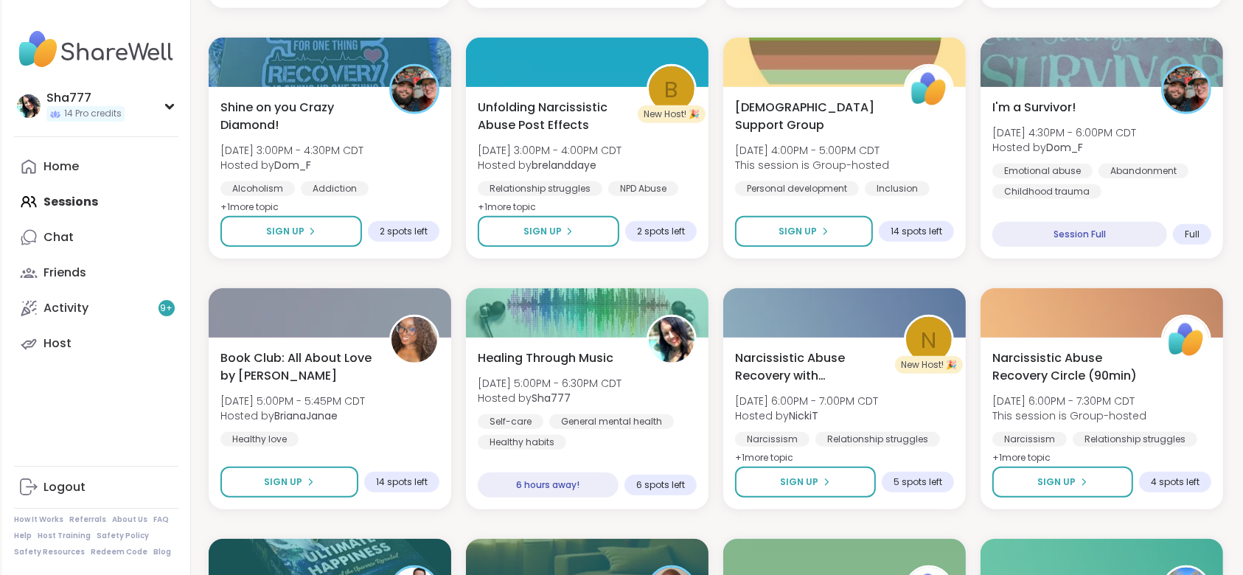
click at [125, 204] on div "Home Sessions Chat Friends Activity 9 + Host" at bounding box center [96, 255] width 164 height 212
click at [78, 205] on div "Home Sessions Chat Friends Activity 9 + Host" at bounding box center [96, 255] width 164 height 212
click at [83, 168] on link "Home" at bounding box center [96, 166] width 164 height 35
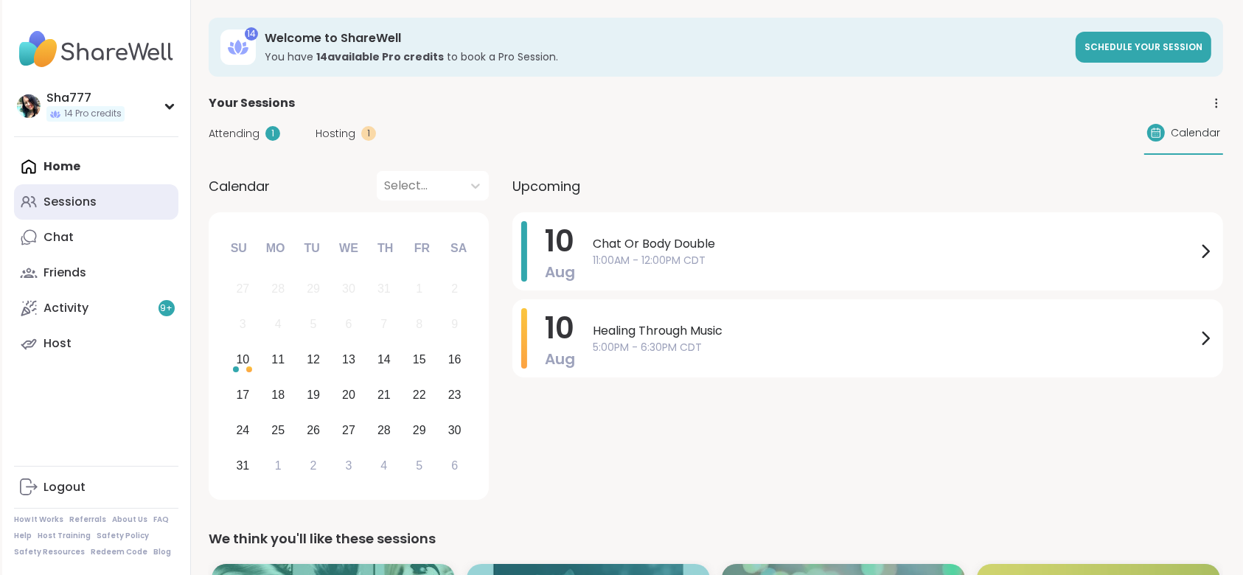
click at [90, 208] on div "Sessions" at bounding box center [70, 202] width 53 height 16
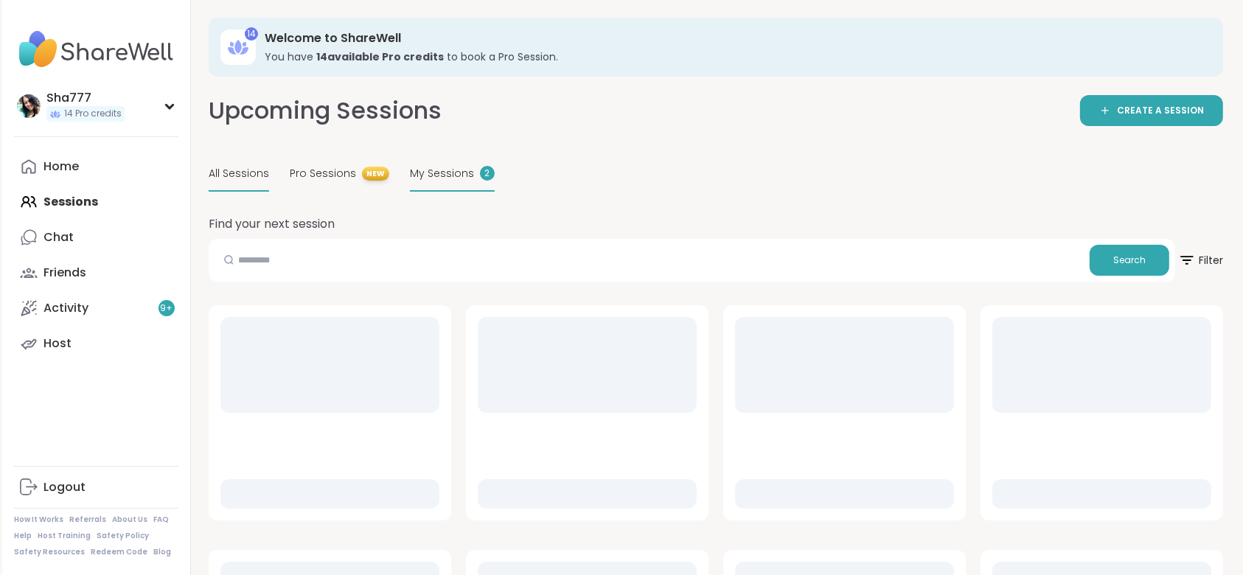
click at [422, 169] on span "My Sessions" at bounding box center [442, 173] width 64 height 15
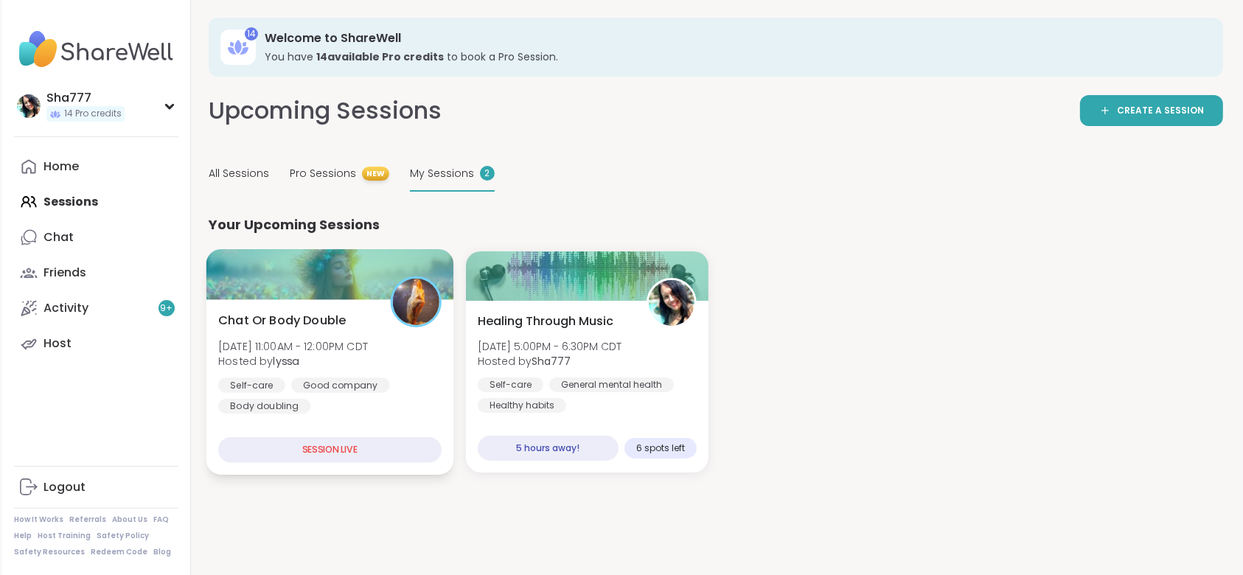
click at [350, 332] on div "Chat Or Body Double [DATE] 11:00AM - 12:00PM CDT Hosted by lyssa Self-care Good…" at bounding box center [329, 363] width 223 height 103
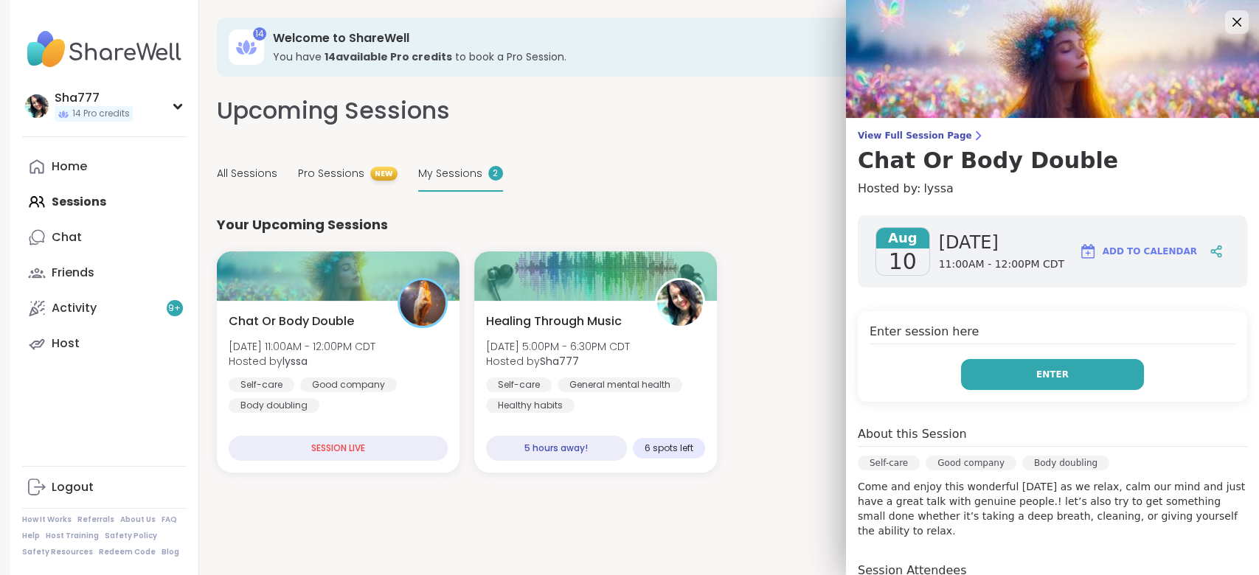
click at [992, 373] on button "Enter" at bounding box center [1052, 374] width 183 height 31
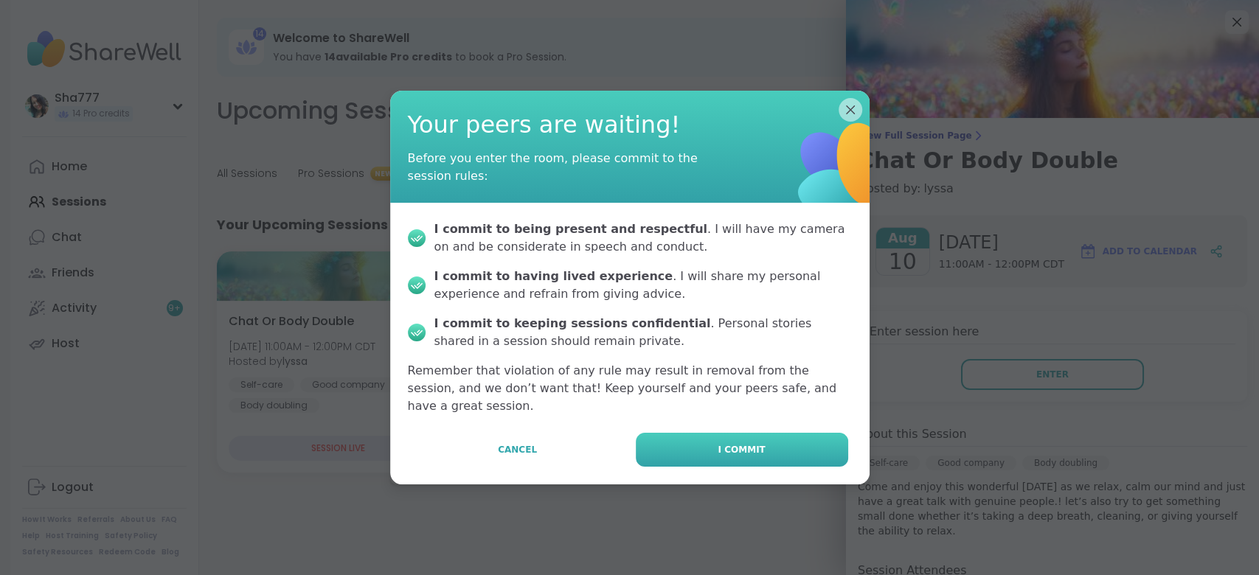
click at [774, 437] on button "I commit" at bounding box center [742, 450] width 212 height 34
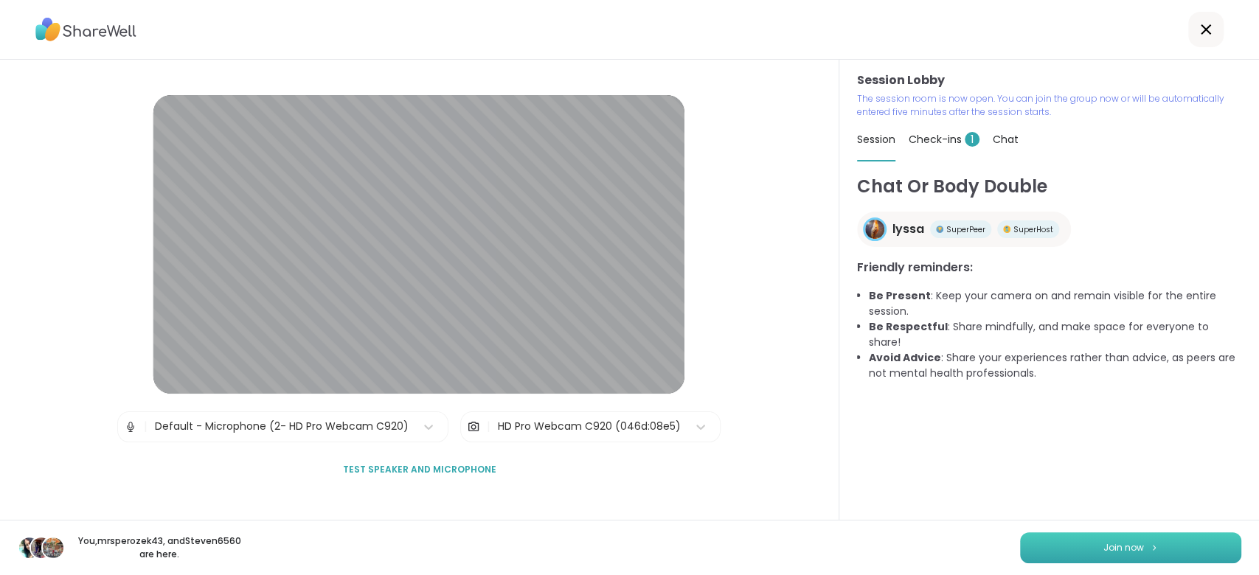
click at [1062, 540] on button "Join now" at bounding box center [1130, 547] width 221 height 31
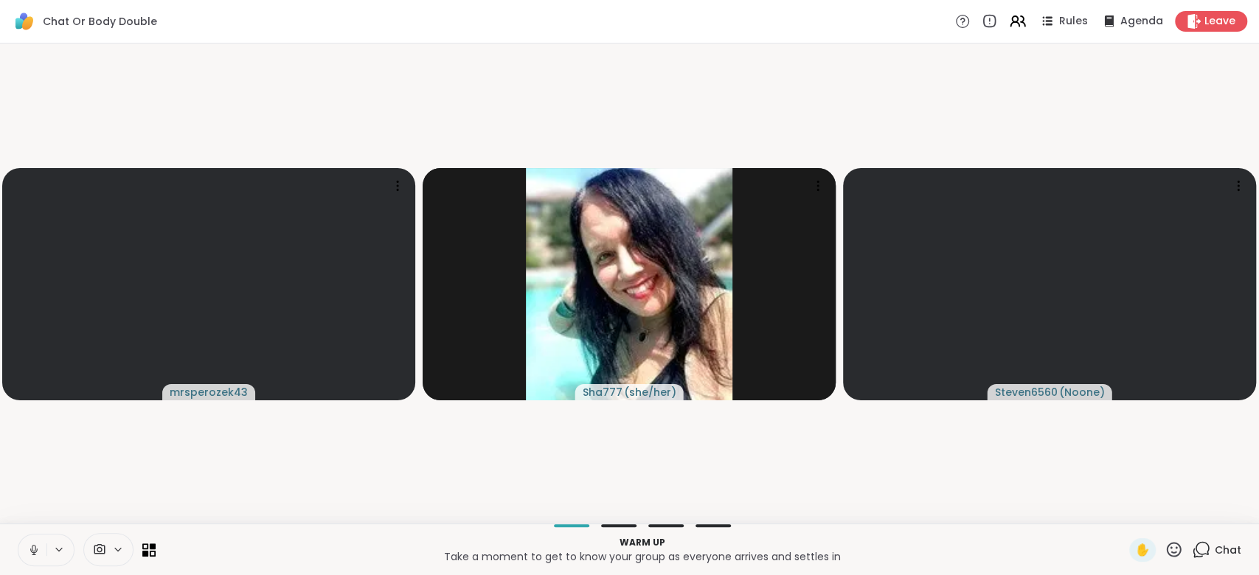
click at [35, 551] on icon at bounding box center [34, 548] width 4 height 7
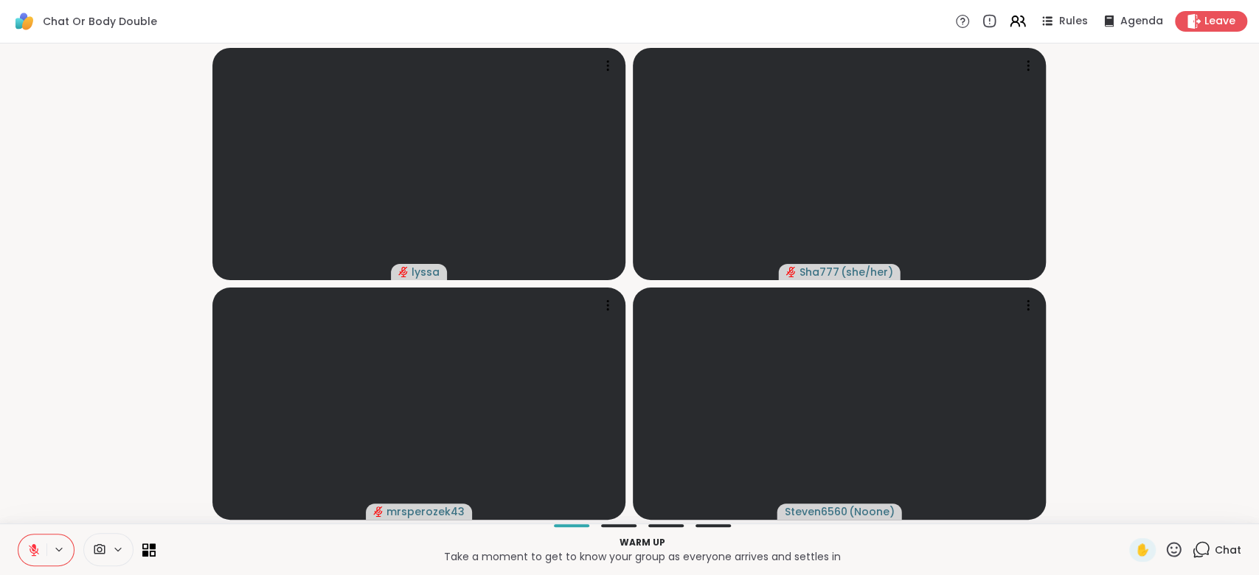
click at [35, 551] on icon at bounding box center [34, 550] width 10 height 10
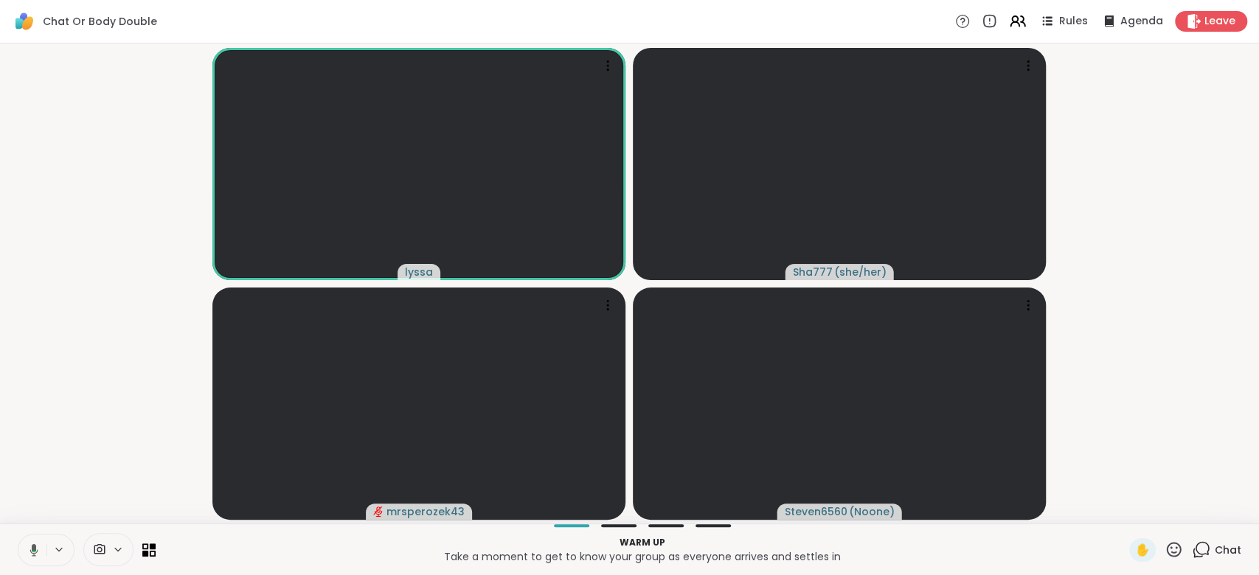
click at [35, 551] on icon at bounding box center [34, 550] width 4 height 1
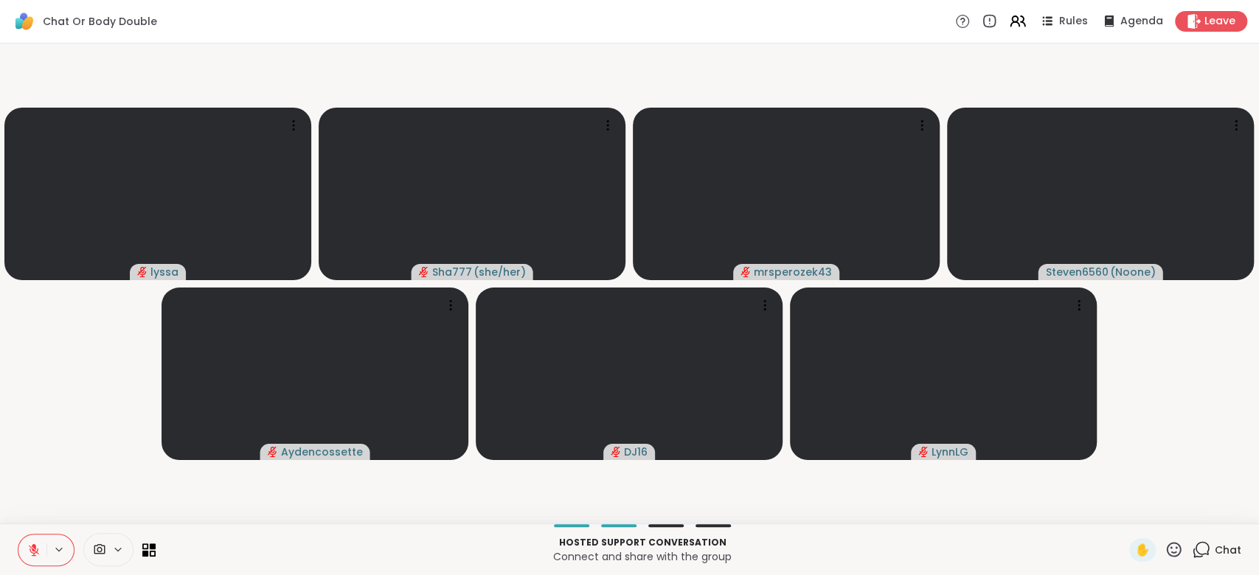
click at [29, 546] on icon at bounding box center [34, 550] width 10 height 10
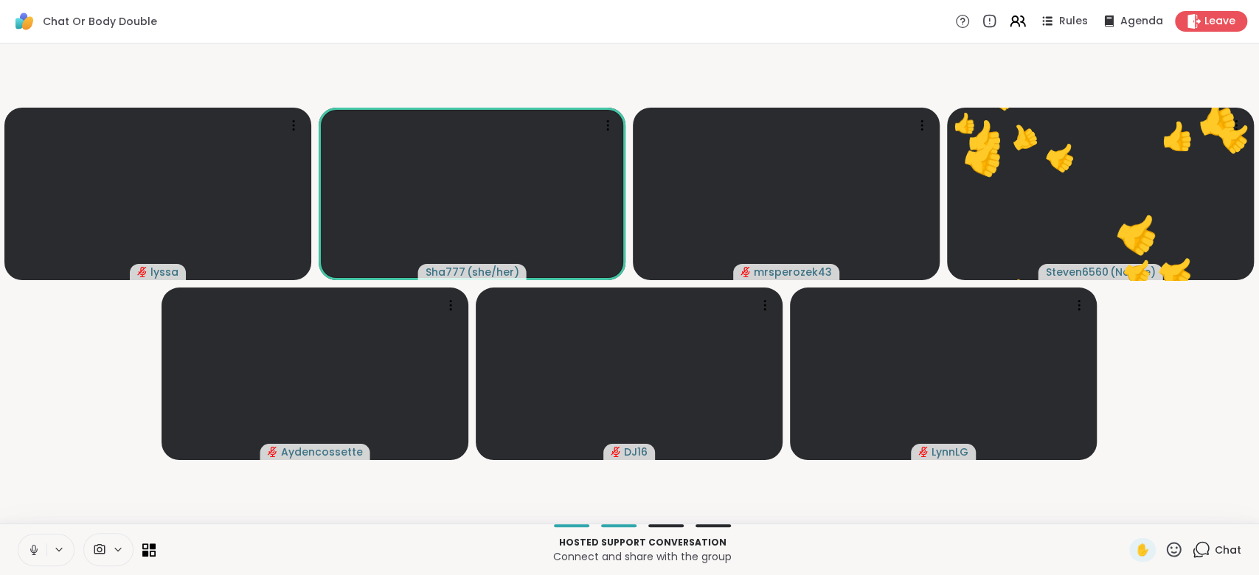
click at [29, 541] on button at bounding box center [32, 550] width 28 height 31
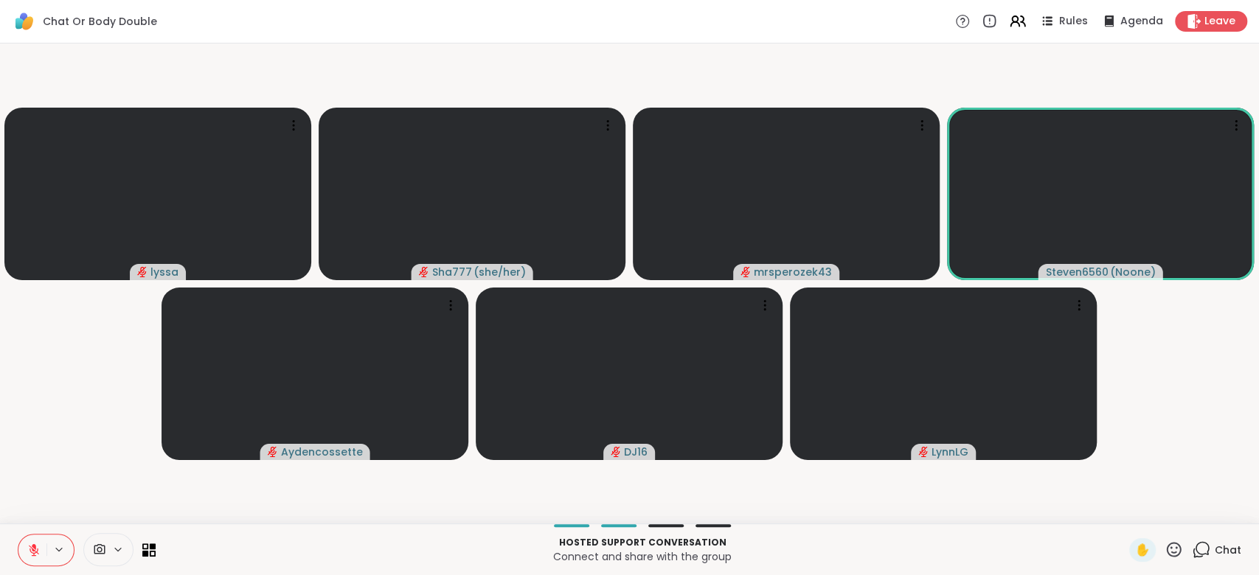
click at [1164, 546] on icon at bounding box center [1173, 550] width 18 height 18
click at [1123, 509] on span "❤️" at bounding box center [1130, 511] width 15 height 18
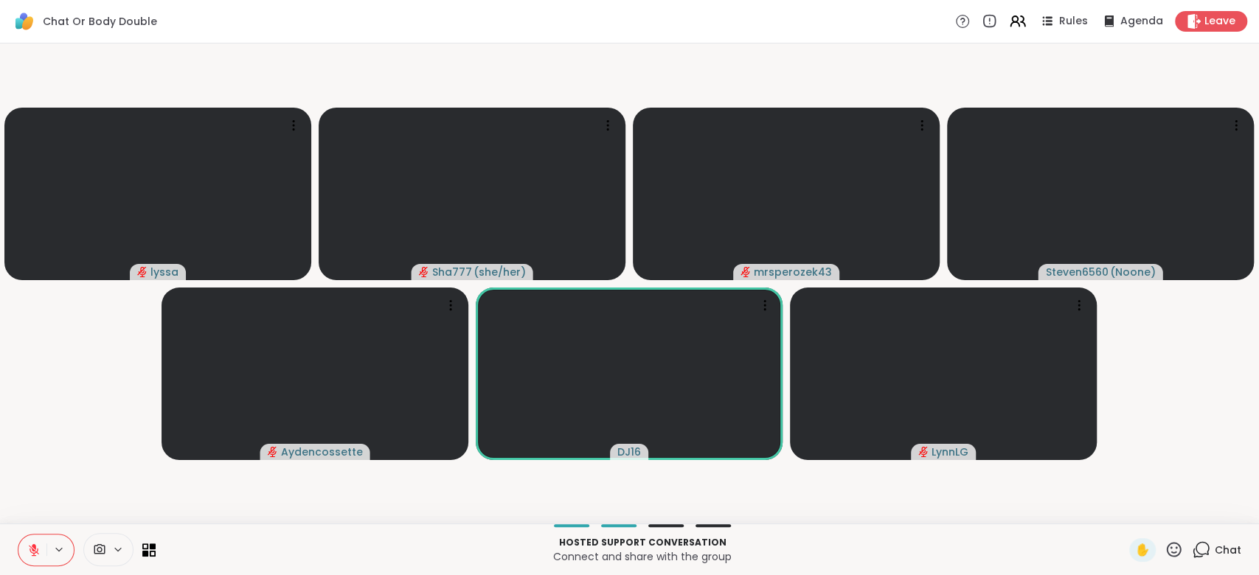
click at [32, 543] on icon at bounding box center [33, 549] width 13 height 13
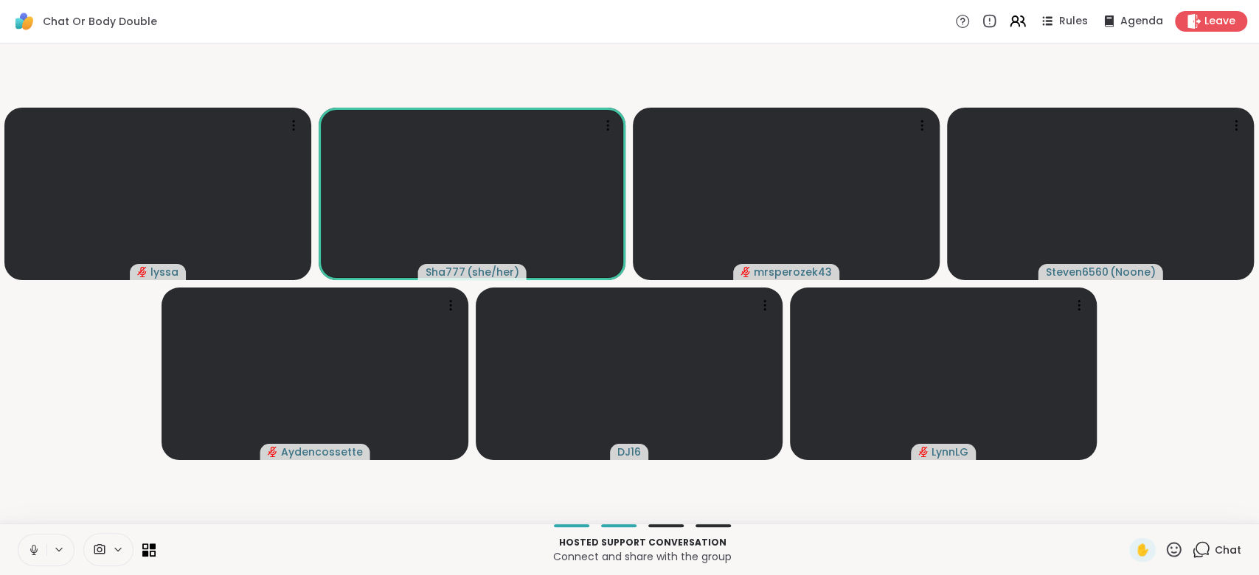
click at [32, 543] on icon at bounding box center [33, 549] width 13 height 13
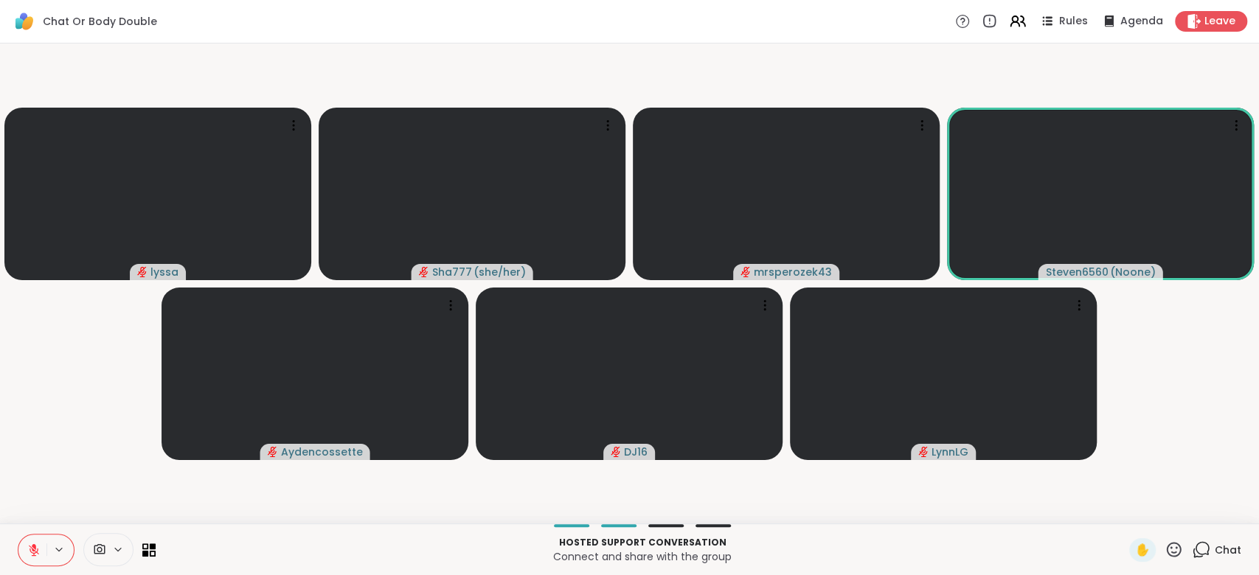
click at [34, 546] on icon at bounding box center [34, 546] width 4 height 6
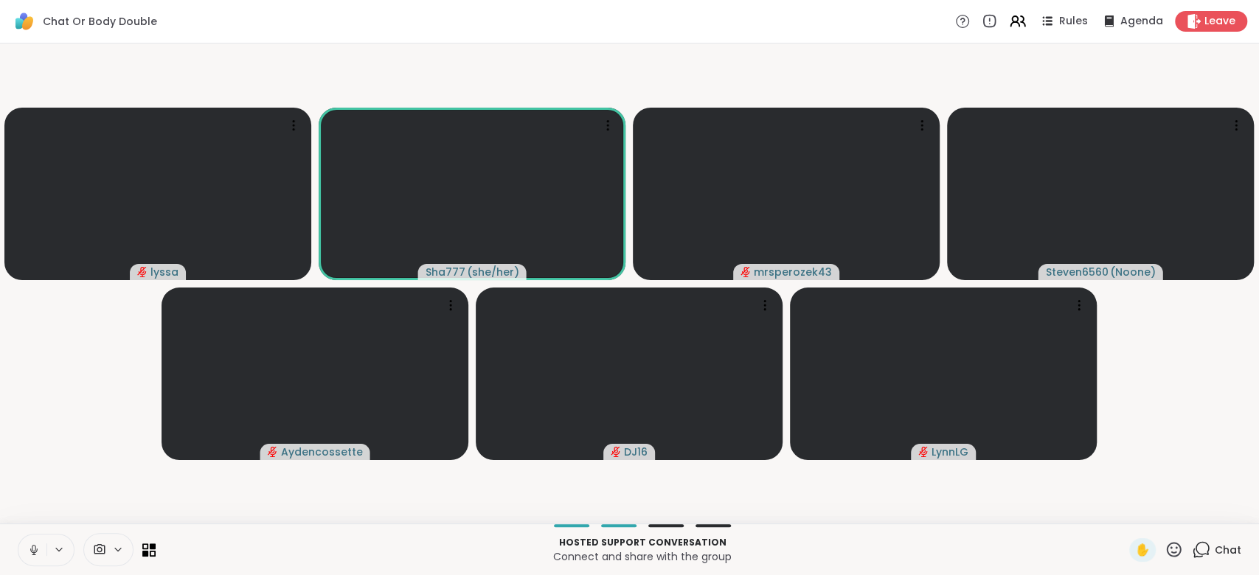
click at [34, 546] on icon at bounding box center [34, 548] width 4 height 7
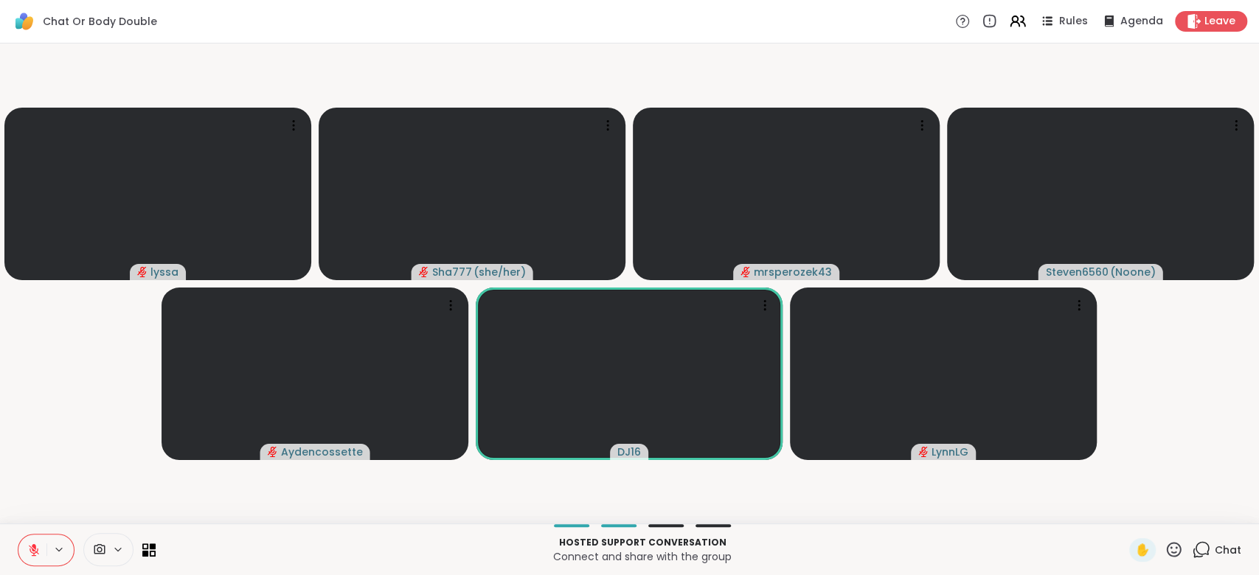
click at [1215, 546] on span "Chat" at bounding box center [1228, 550] width 27 height 15
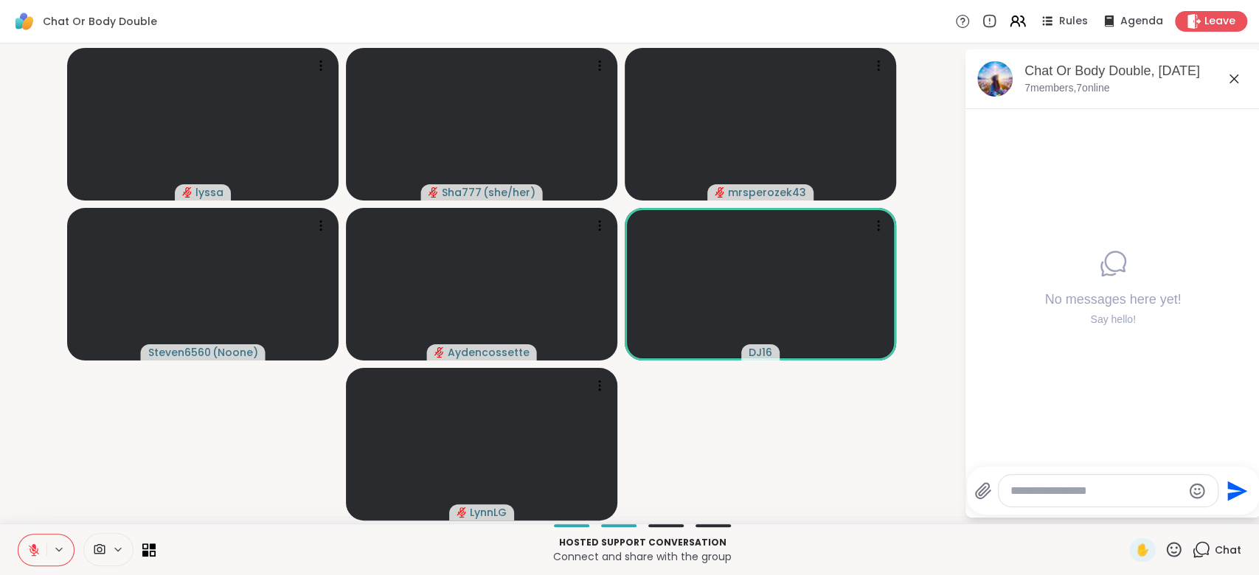
click at [1102, 488] on textarea "Type your message" at bounding box center [1096, 491] width 172 height 15
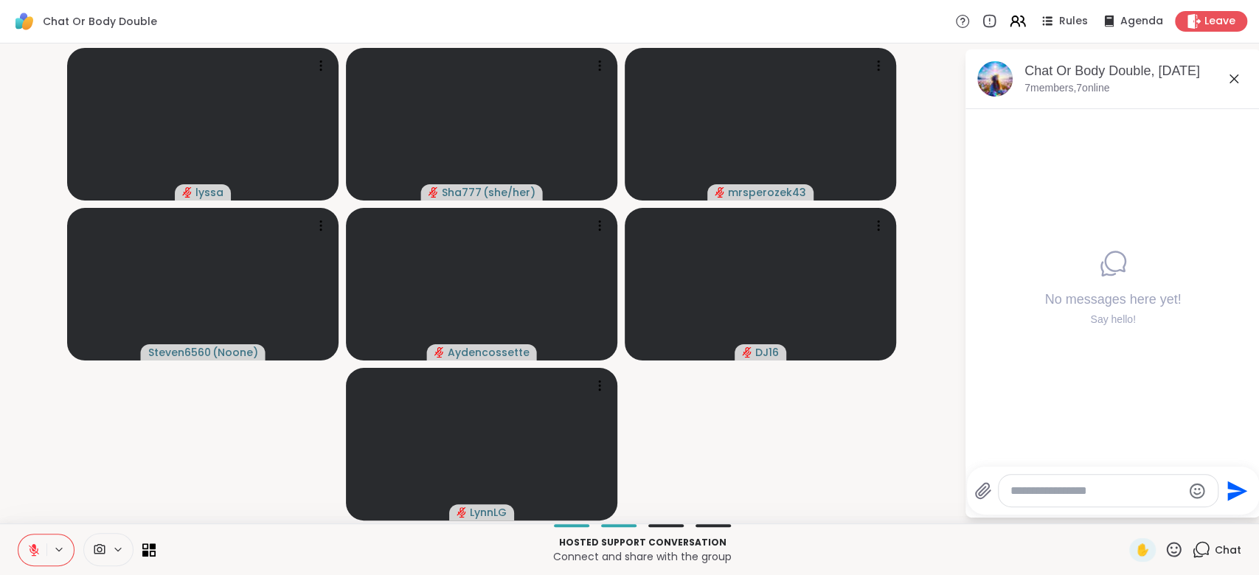
paste textarea "**********"
type textarea "**********"
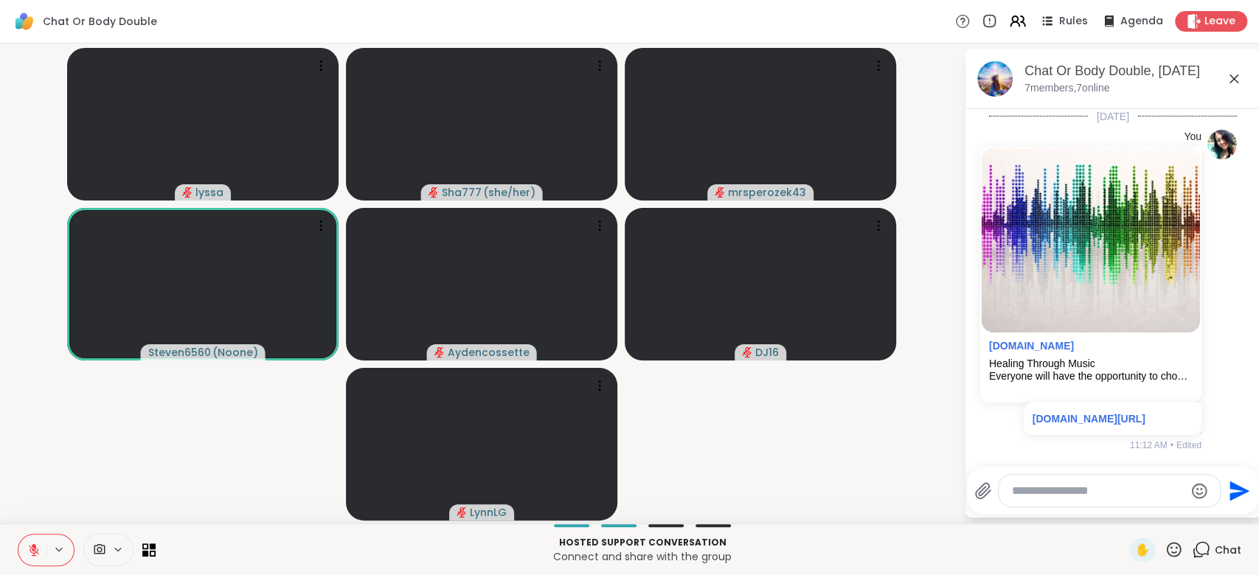
click at [33, 542] on button at bounding box center [32, 550] width 28 height 31
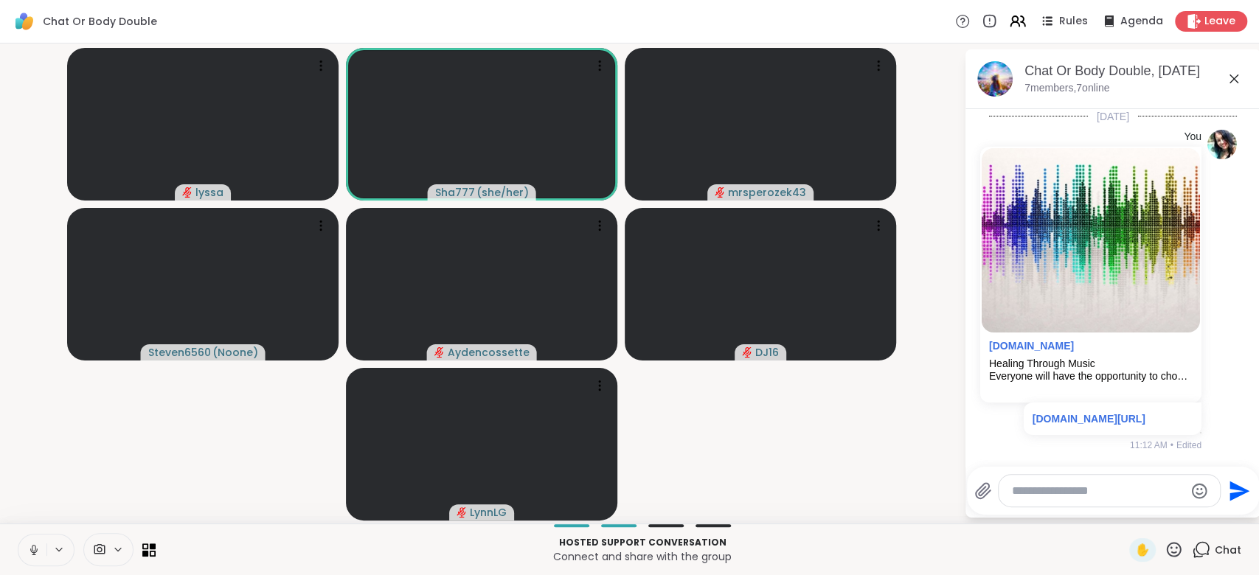
click at [33, 542] on button at bounding box center [32, 550] width 28 height 31
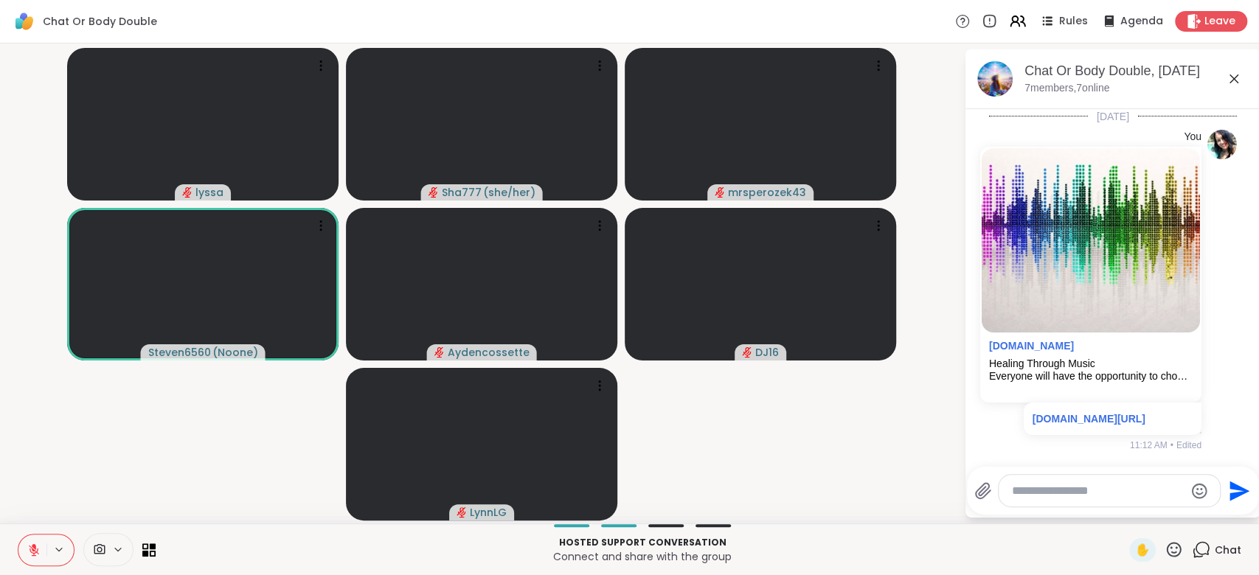
click at [33, 542] on button at bounding box center [32, 550] width 28 height 31
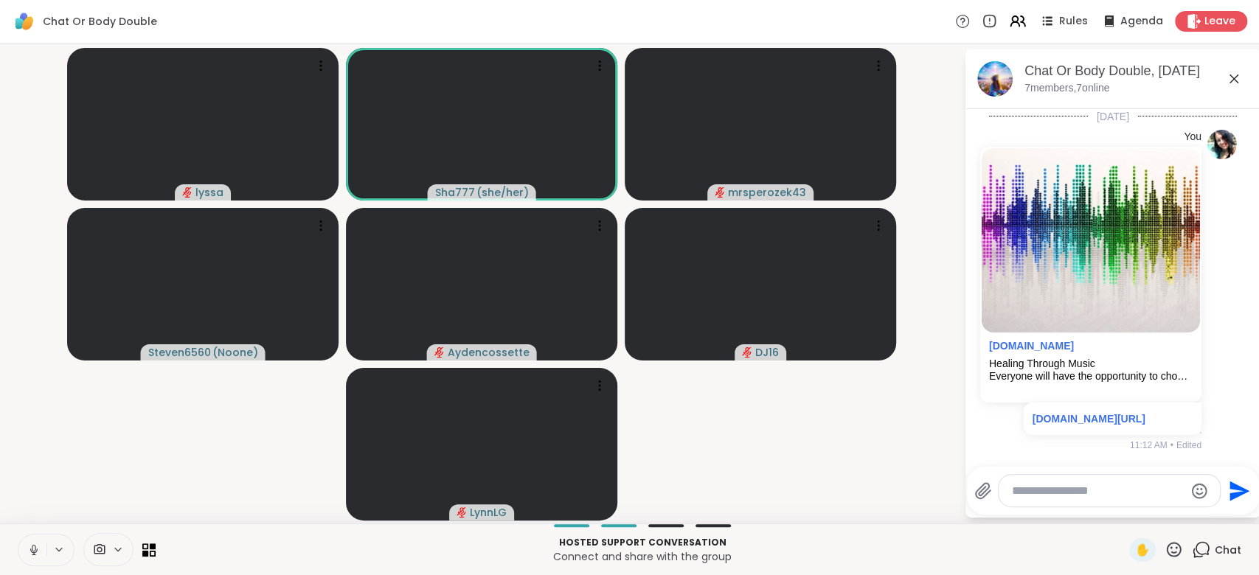
click at [33, 542] on button at bounding box center [32, 550] width 28 height 31
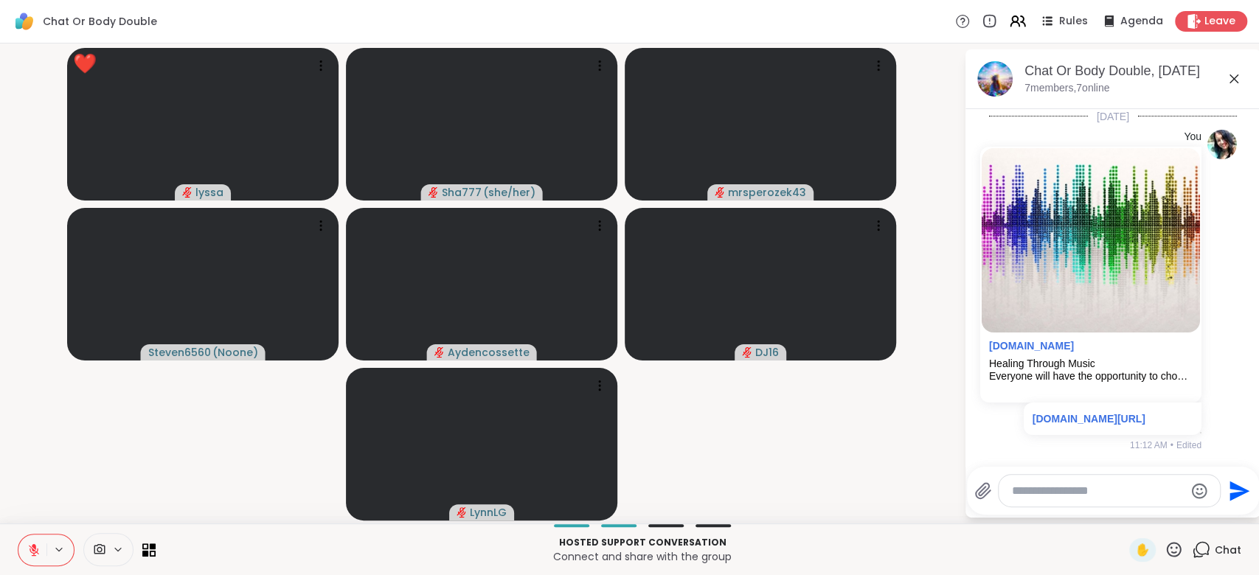
click at [1164, 549] on icon at bounding box center [1173, 550] width 18 height 18
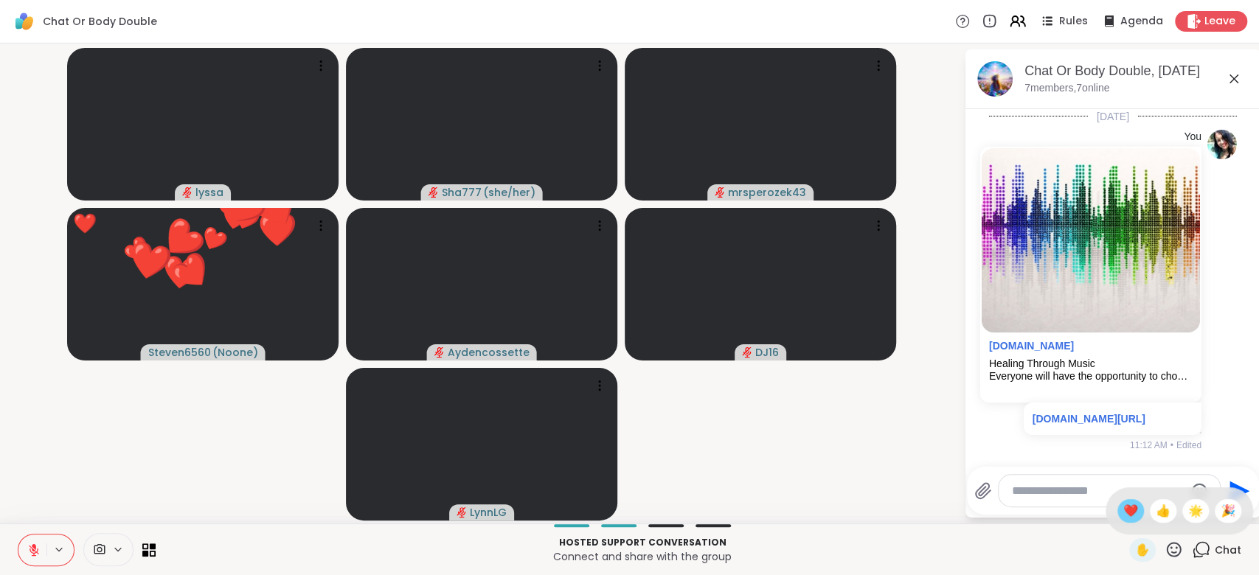
click at [1123, 511] on span "❤️" at bounding box center [1130, 511] width 15 height 18
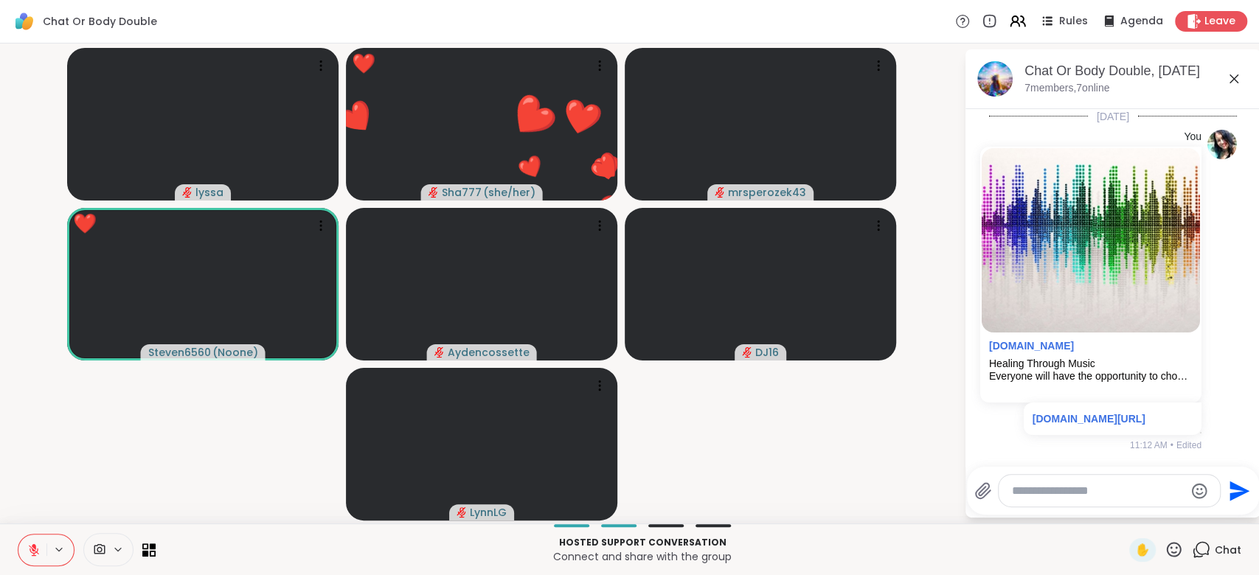
click at [1164, 546] on icon at bounding box center [1173, 550] width 18 height 18
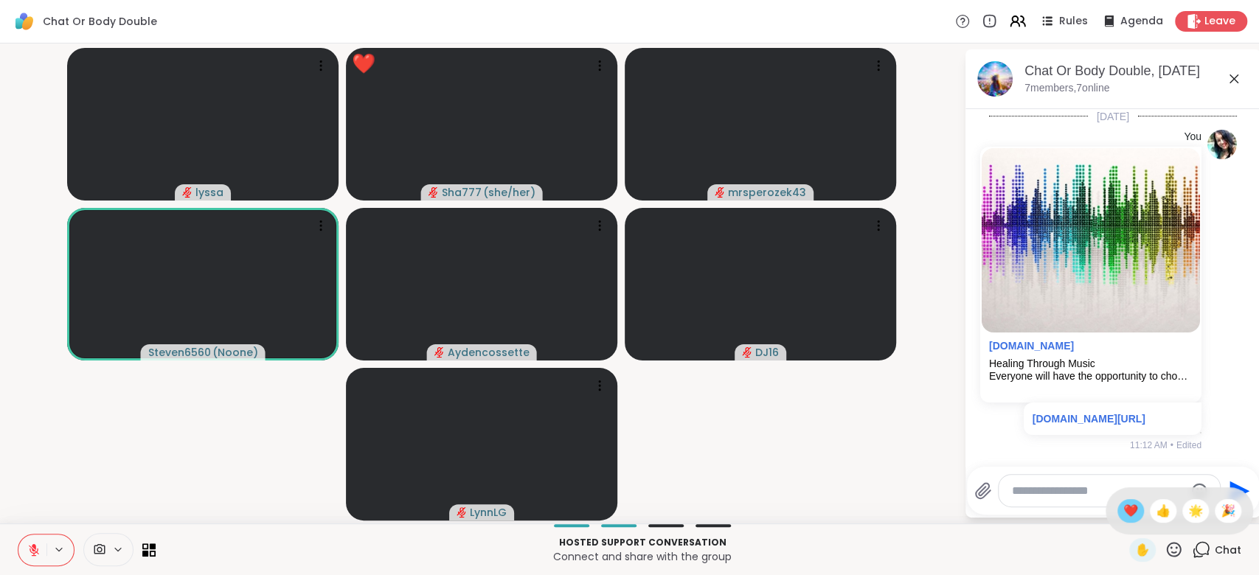
click at [1123, 510] on span "❤️" at bounding box center [1130, 511] width 15 height 18
click at [1167, 549] on icon at bounding box center [1174, 549] width 15 height 15
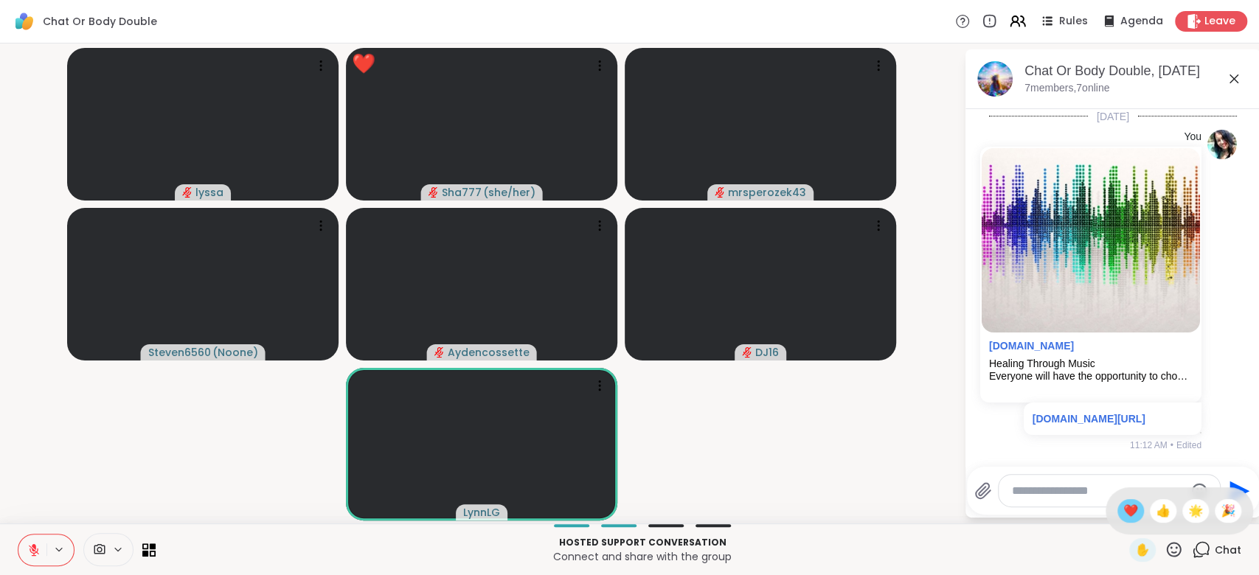
click at [1123, 511] on span "❤️" at bounding box center [1130, 511] width 15 height 18
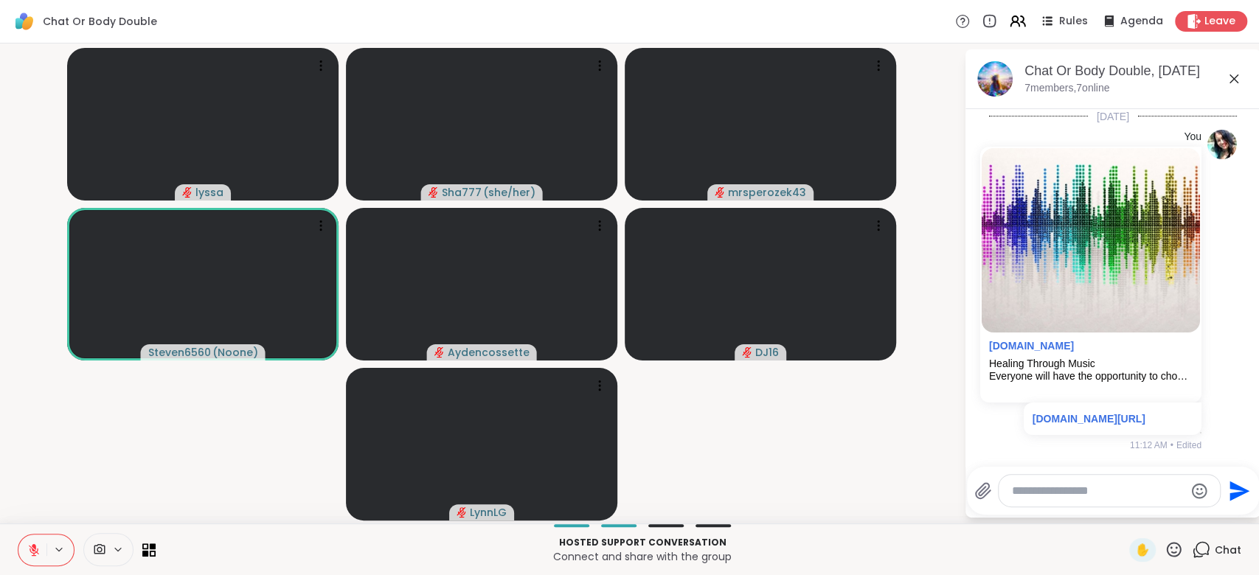
click at [1164, 546] on icon at bounding box center [1173, 550] width 18 height 18
click at [1123, 510] on span "❤️" at bounding box center [1130, 511] width 15 height 18
click at [1164, 550] on icon at bounding box center [1173, 550] width 18 height 18
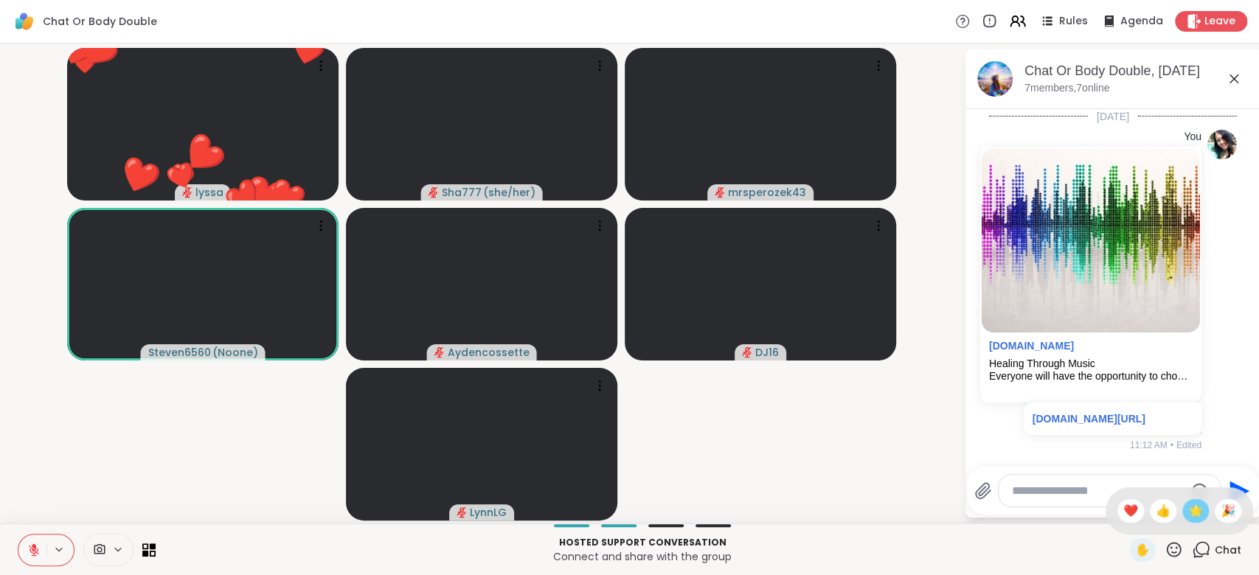
click at [1188, 510] on span "🌟" at bounding box center [1195, 511] width 15 height 18
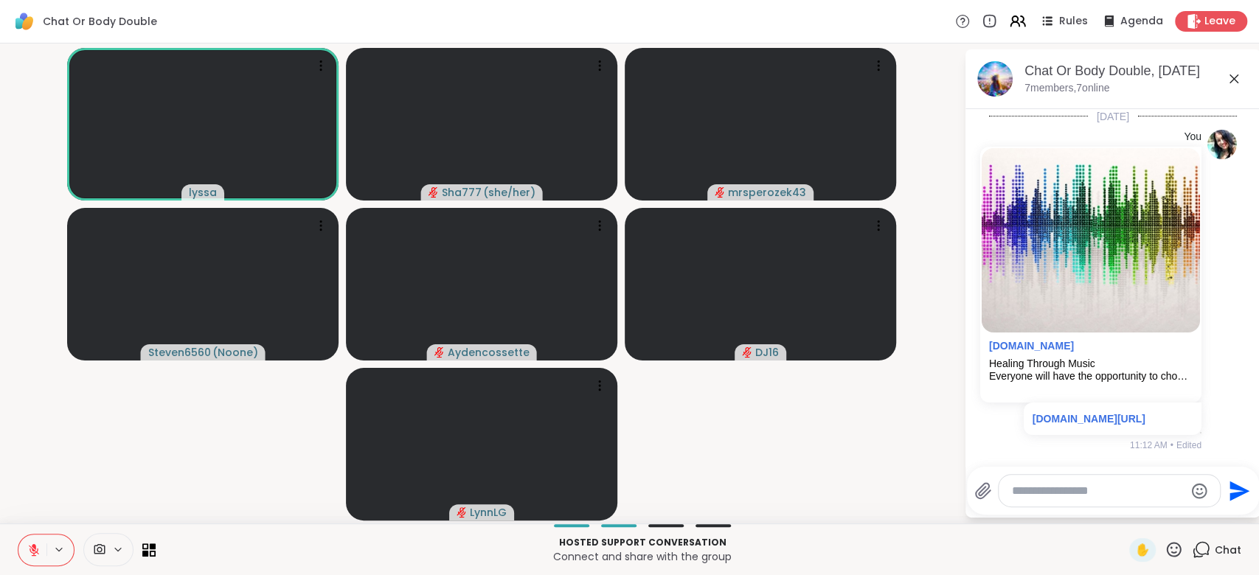
click at [1167, 548] on icon at bounding box center [1173, 550] width 18 height 18
click at [1123, 507] on span "❤️" at bounding box center [1130, 511] width 15 height 18
click at [1167, 545] on icon at bounding box center [1174, 549] width 15 height 15
click at [1123, 507] on span "❤️" at bounding box center [1130, 511] width 15 height 18
click at [1164, 552] on icon at bounding box center [1173, 550] width 18 height 18
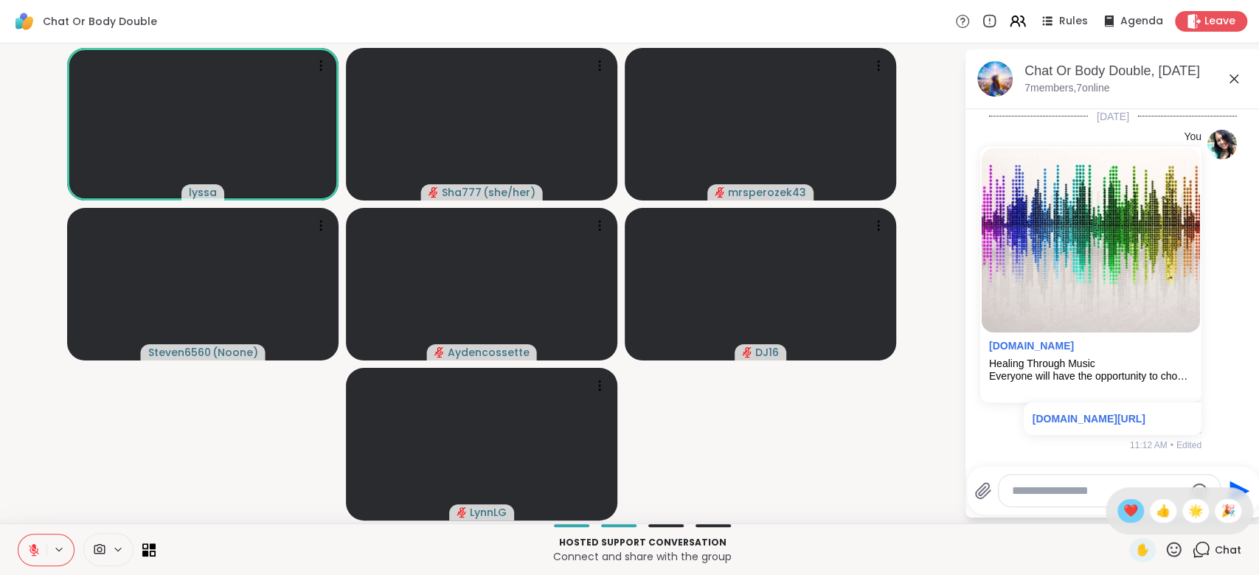
click at [1123, 510] on span "❤️" at bounding box center [1130, 511] width 15 height 18
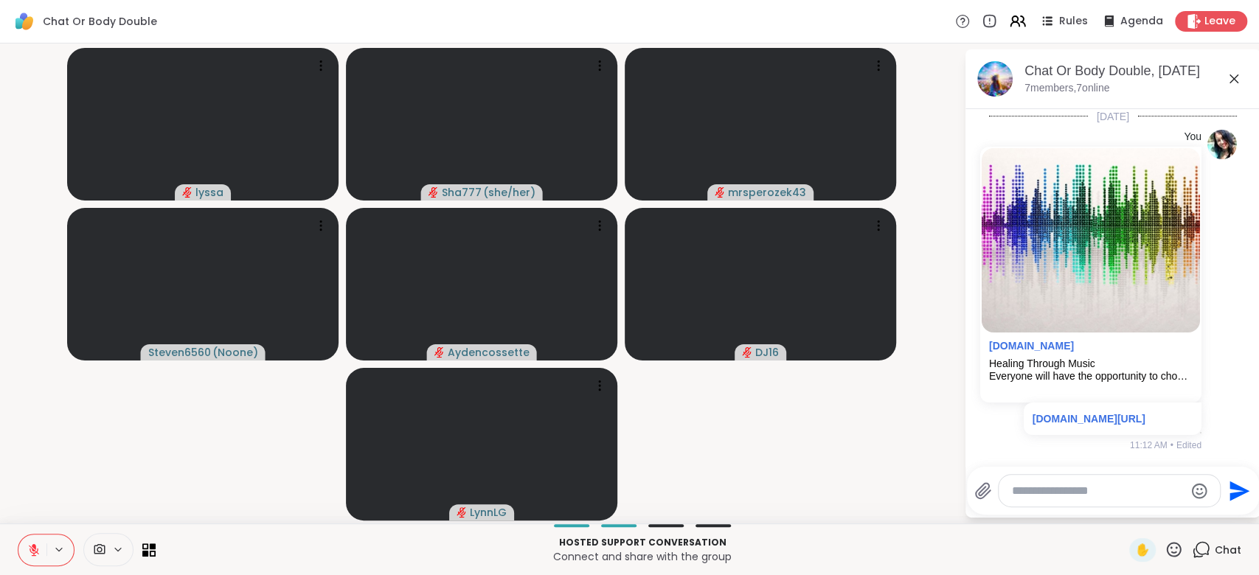
click at [34, 548] on icon at bounding box center [34, 546] width 4 height 6
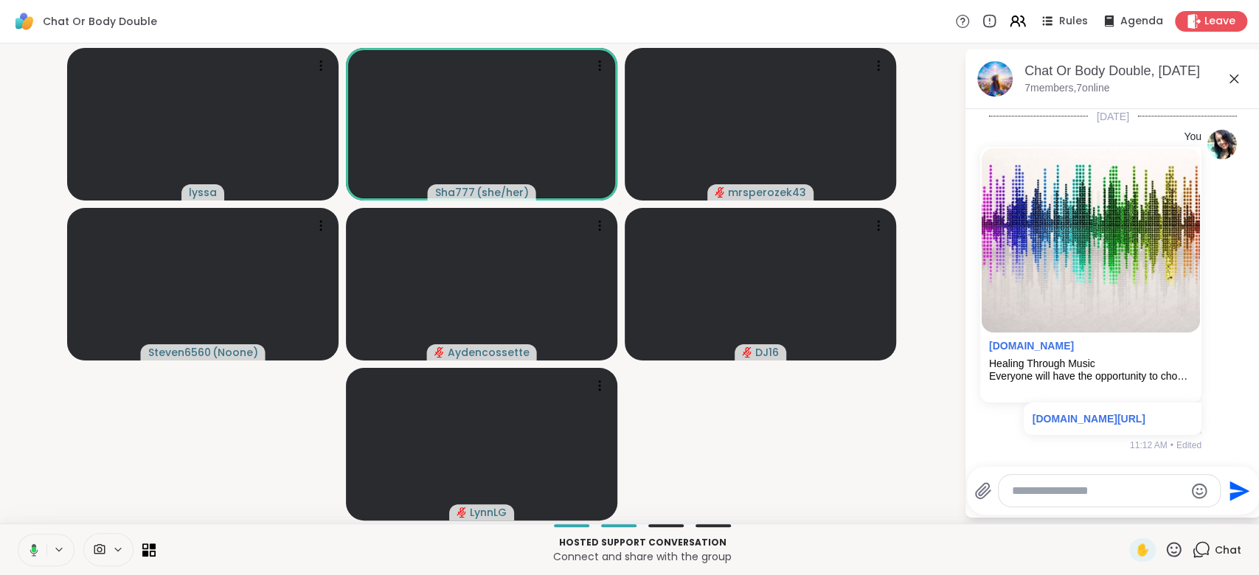
click at [37, 539] on button at bounding box center [31, 550] width 30 height 31
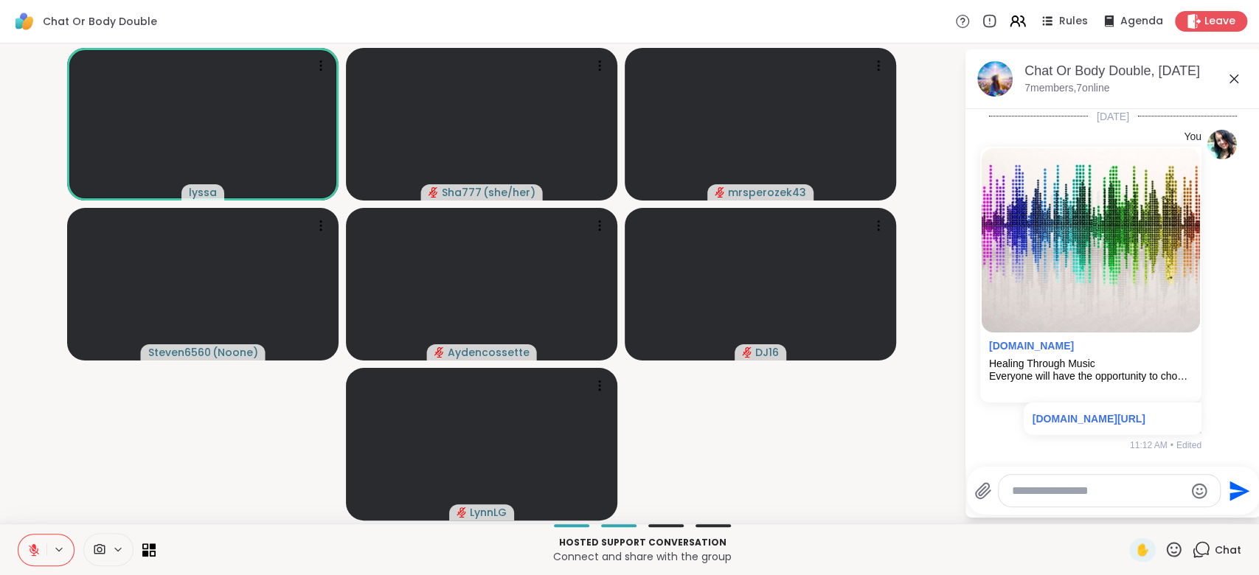
click at [1164, 546] on icon at bounding box center [1173, 550] width 18 height 18
click at [1123, 511] on span "❤️" at bounding box center [1130, 511] width 15 height 18
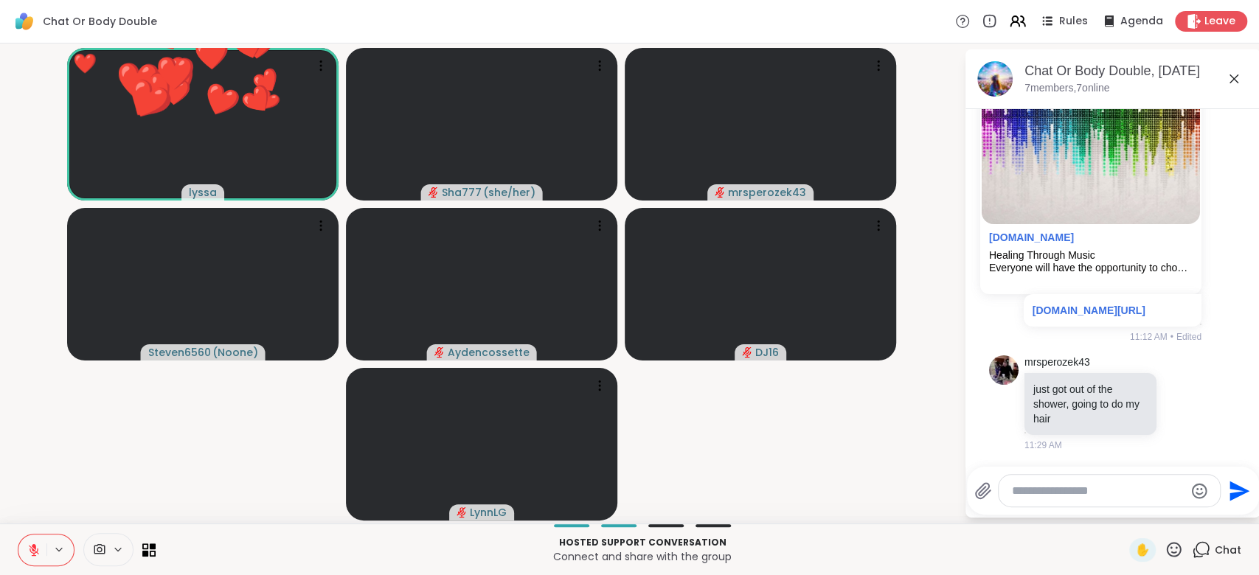
click at [33, 541] on button at bounding box center [32, 550] width 28 height 31
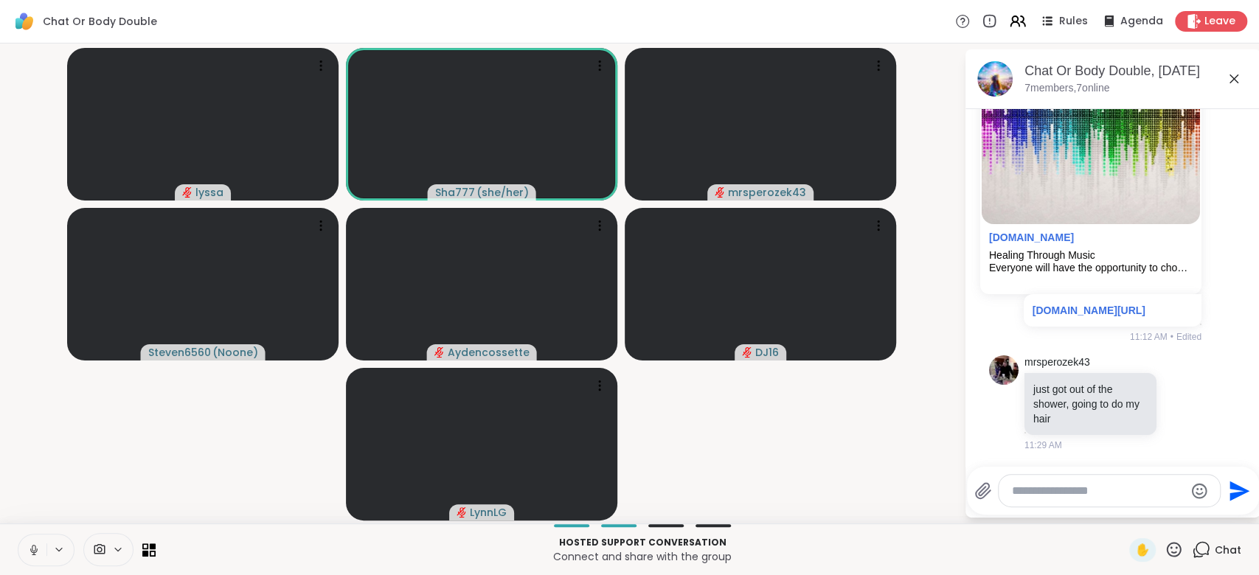
click at [31, 545] on icon at bounding box center [33, 549] width 13 height 13
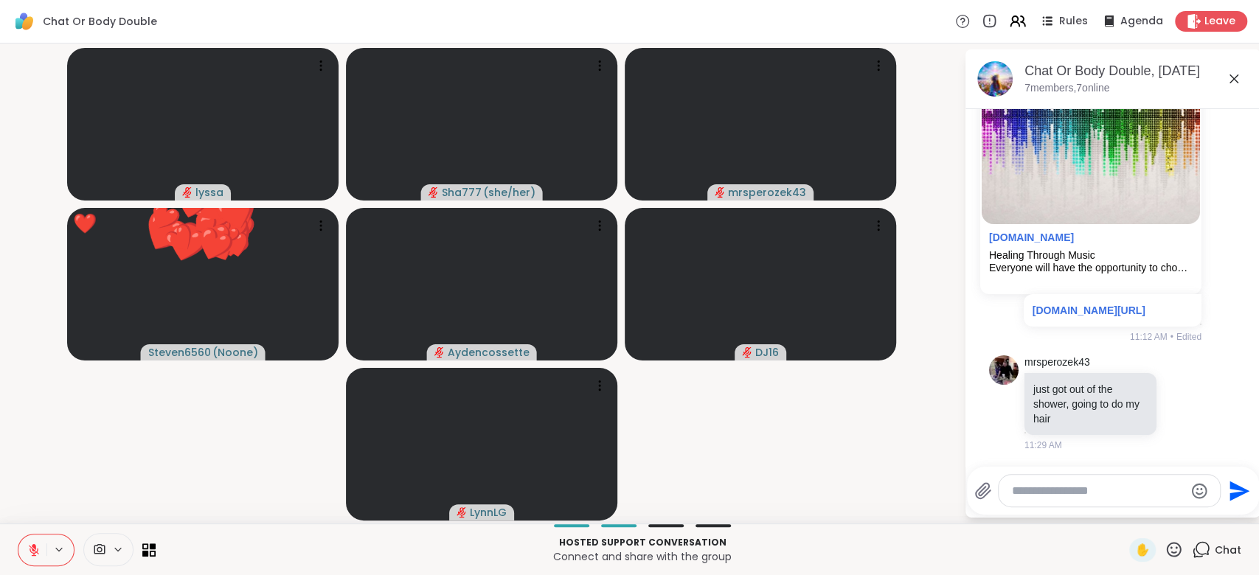
click at [9, 428] on video-player-container "lyssa Sha777 ( she/her ) mrsperozek43 ❤️ Steven6560 ( Noone ) ❤️ ❤️ ❤️ ❤️ ❤️ ❤️…" at bounding box center [482, 283] width 946 height 468
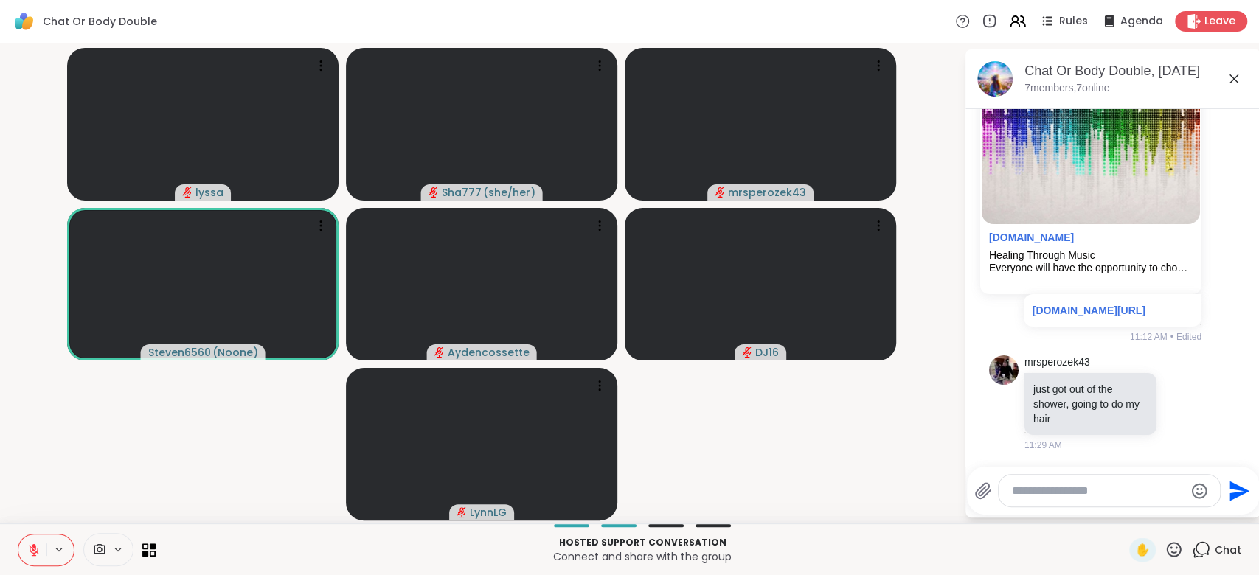
click at [1167, 548] on icon at bounding box center [1174, 549] width 15 height 15
click at [1123, 510] on span "❤️" at bounding box center [1130, 511] width 15 height 18
click at [1175, 403] on icon at bounding box center [1181, 402] width 13 height 15
click at [1143, 379] on div "Select Reaction: Thumbs up" at bounding box center [1149, 378] width 13 height 13
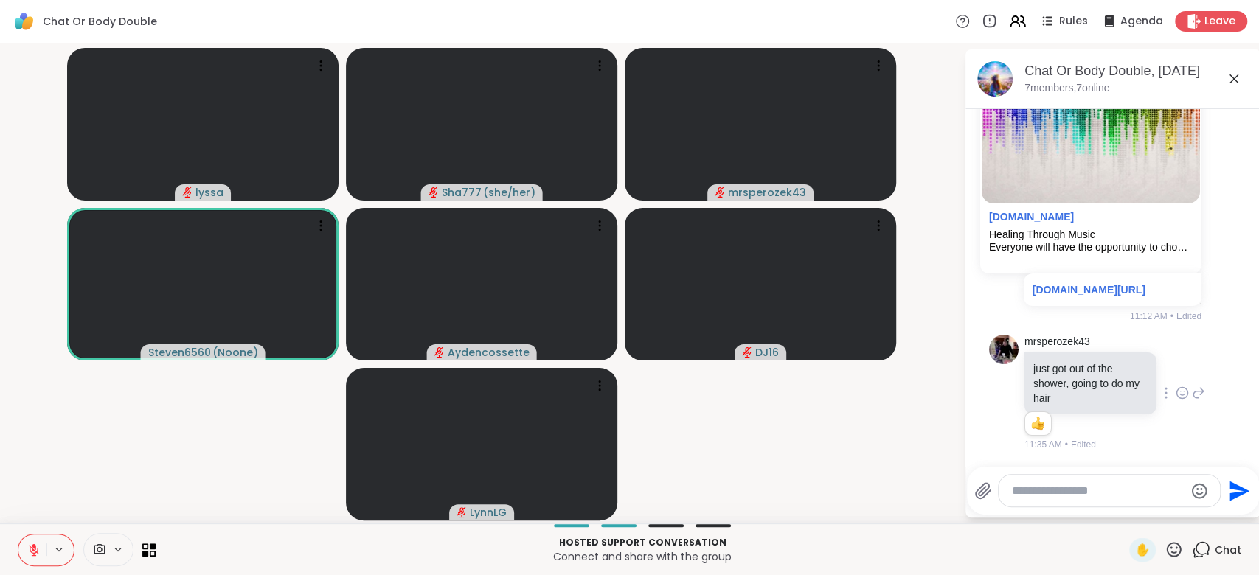
click at [1054, 487] on textarea "Type your message" at bounding box center [1098, 491] width 172 height 15
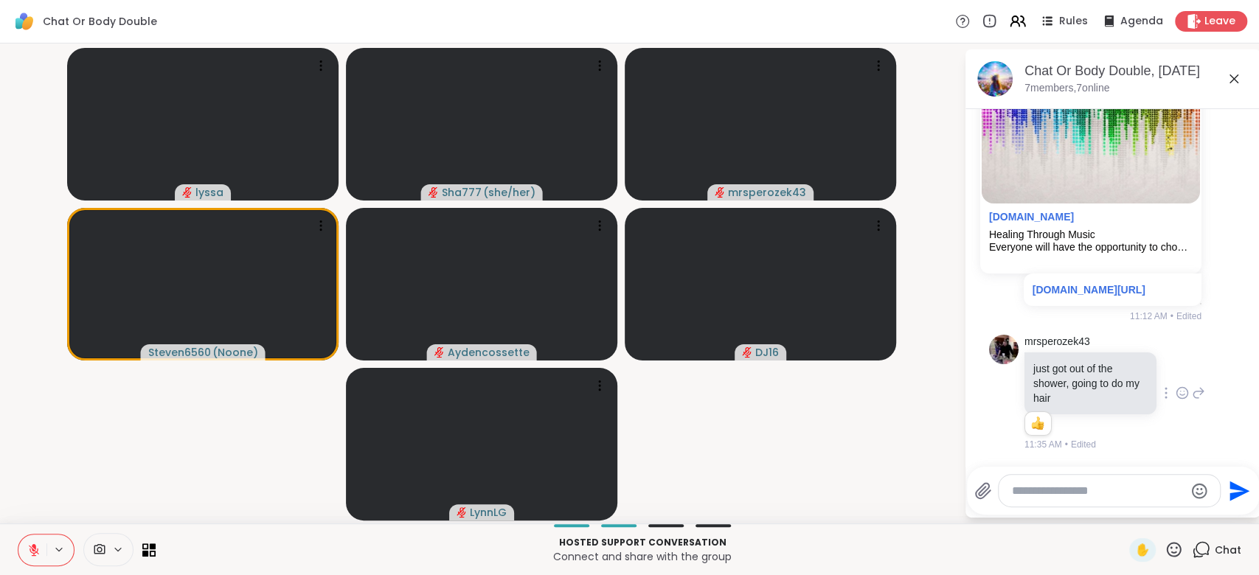
click at [1164, 547] on icon at bounding box center [1173, 550] width 18 height 18
click at [1123, 508] on span "❤️" at bounding box center [1130, 511] width 15 height 18
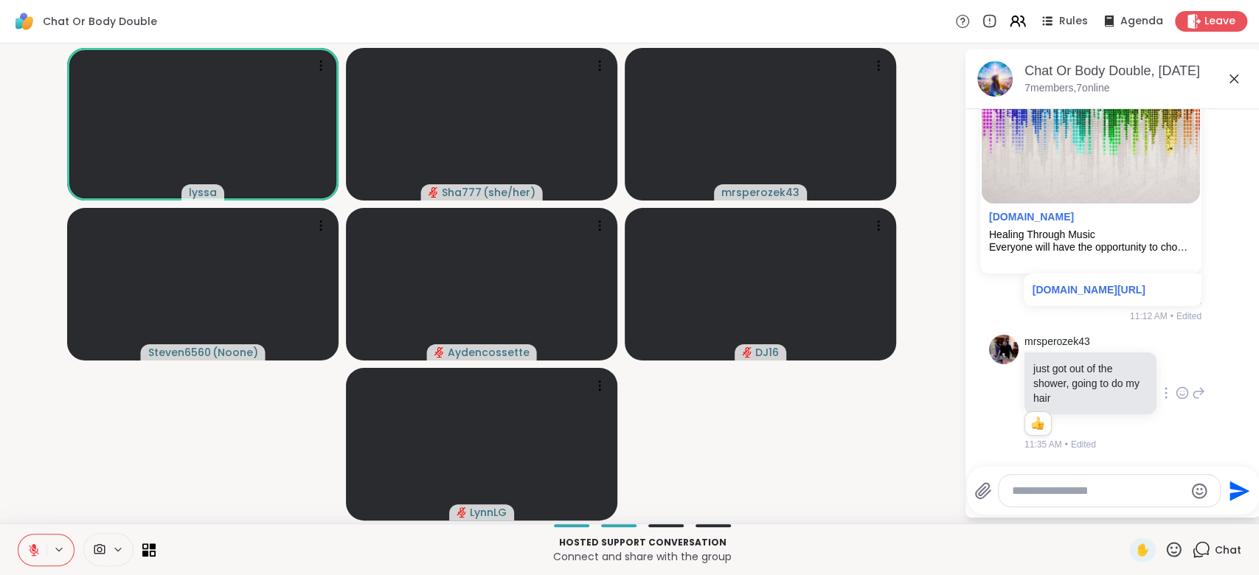
click at [1164, 546] on icon at bounding box center [1173, 550] width 18 height 18
click at [1123, 512] on span "❤️" at bounding box center [1130, 511] width 15 height 18
click at [1164, 543] on icon at bounding box center [1173, 550] width 18 height 18
click at [1123, 509] on span "❤️" at bounding box center [1130, 511] width 15 height 18
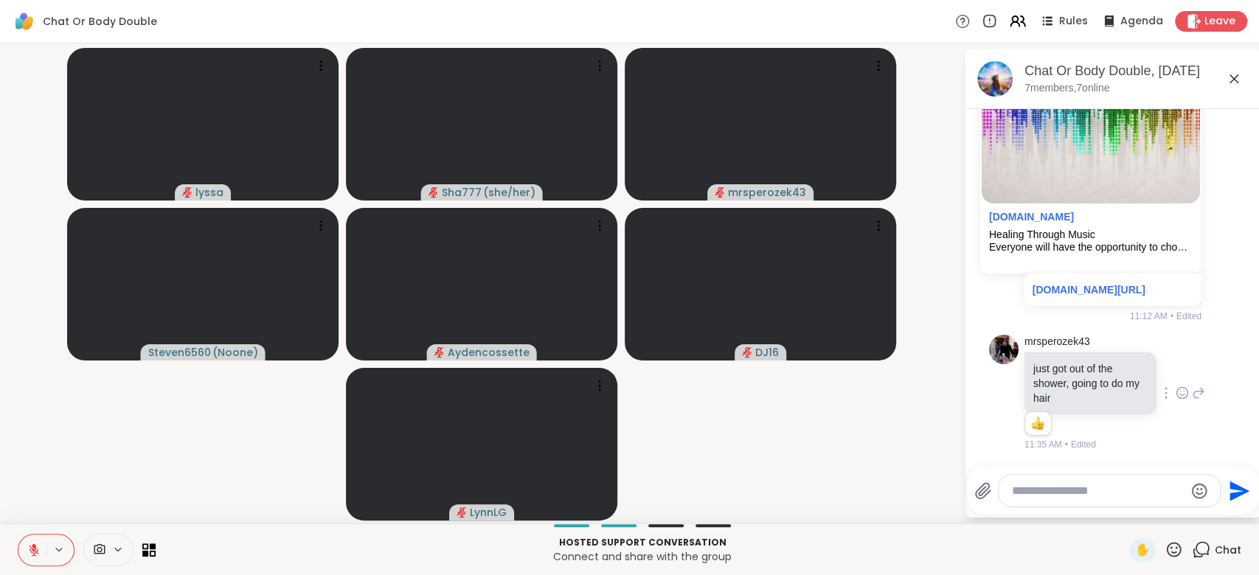
click at [1164, 542] on icon at bounding box center [1173, 550] width 18 height 18
click at [1123, 509] on span "❤️" at bounding box center [1130, 511] width 15 height 18
click at [1074, 284] on link "[DOMAIN_NAME][URL]" at bounding box center [1088, 290] width 113 height 12
click at [34, 542] on button at bounding box center [32, 550] width 28 height 31
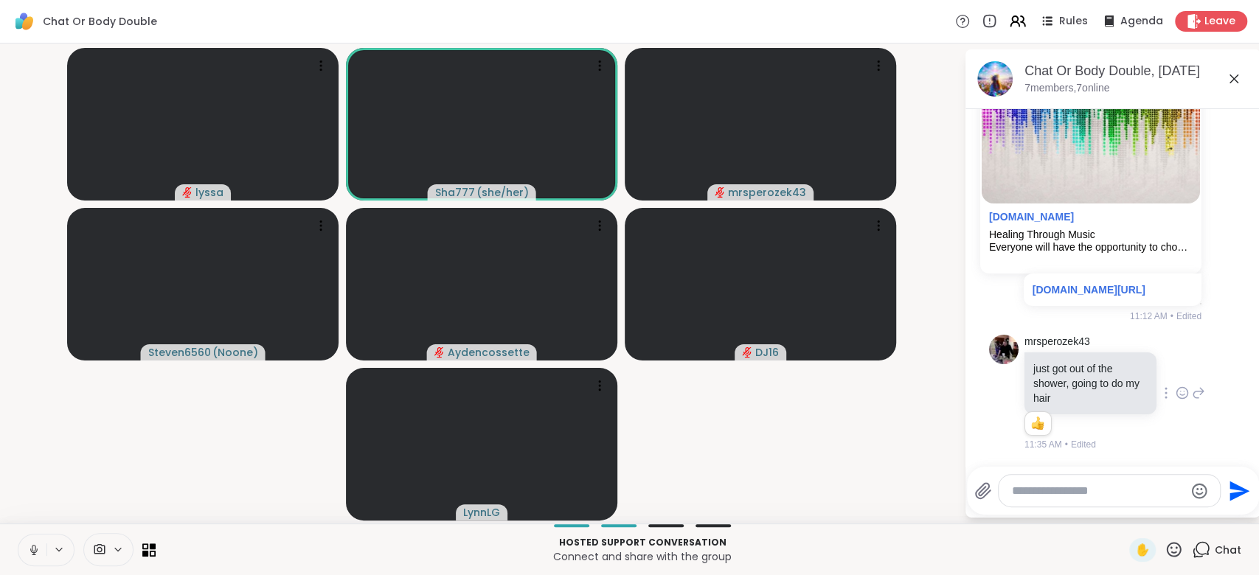
click at [32, 545] on icon at bounding box center [33, 549] width 13 height 13
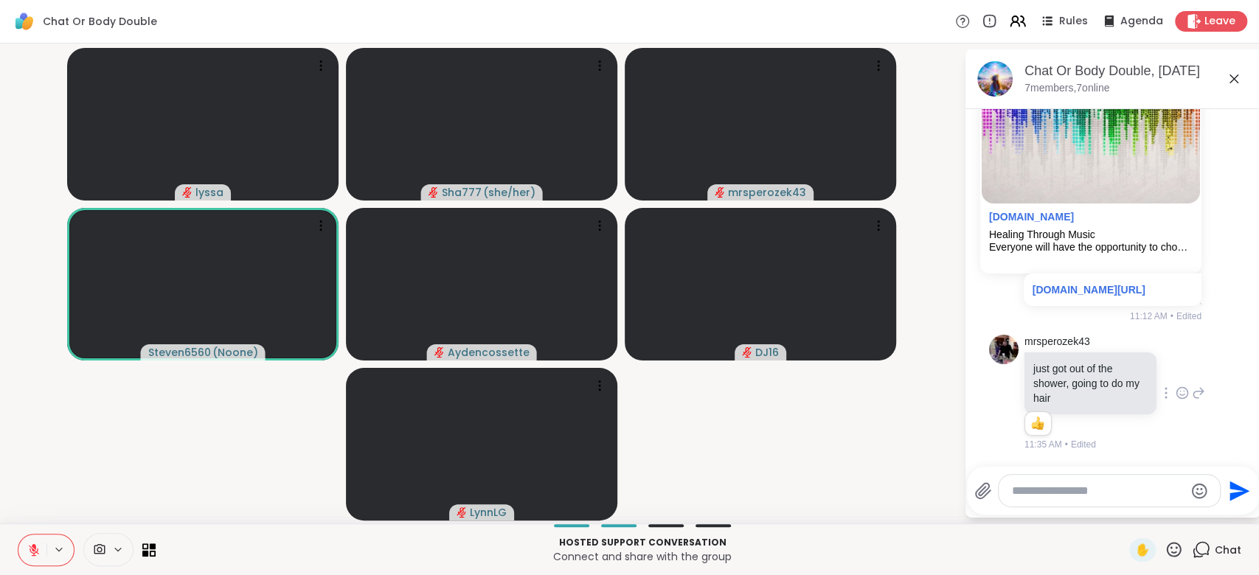
click at [1164, 549] on icon at bounding box center [1173, 550] width 18 height 18
click at [1123, 504] on span "❤️" at bounding box center [1130, 511] width 15 height 18
click at [1167, 546] on icon at bounding box center [1174, 549] width 15 height 15
click at [1123, 518] on span "❤️" at bounding box center [1130, 511] width 15 height 18
click at [34, 543] on icon at bounding box center [33, 549] width 13 height 13
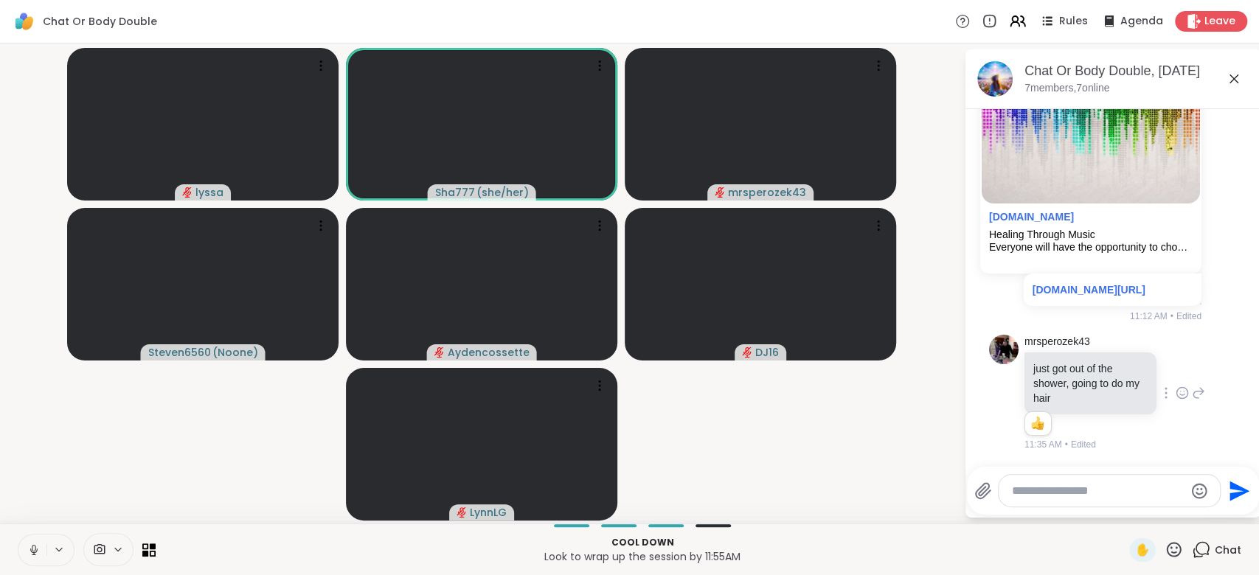
click at [34, 543] on icon at bounding box center [33, 549] width 13 height 13
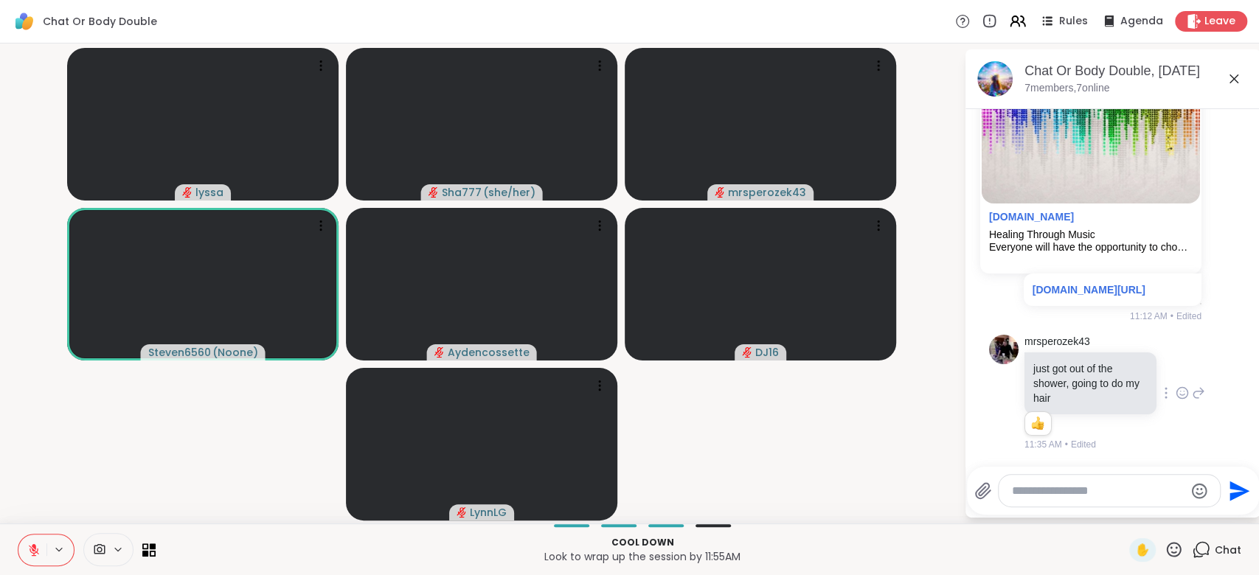
click at [1165, 541] on icon at bounding box center [1173, 550] width 18 height 18
click at [1123, 511] on span "❤️" at bounding box center [1130, 511] width 15 height 18
click at [1167, 547] on icon at bounding box center [1174, 549] width 15 height 15
click at [1123, 510] on span "❤️" at bounding box center [1130, 511] width 15 height 18
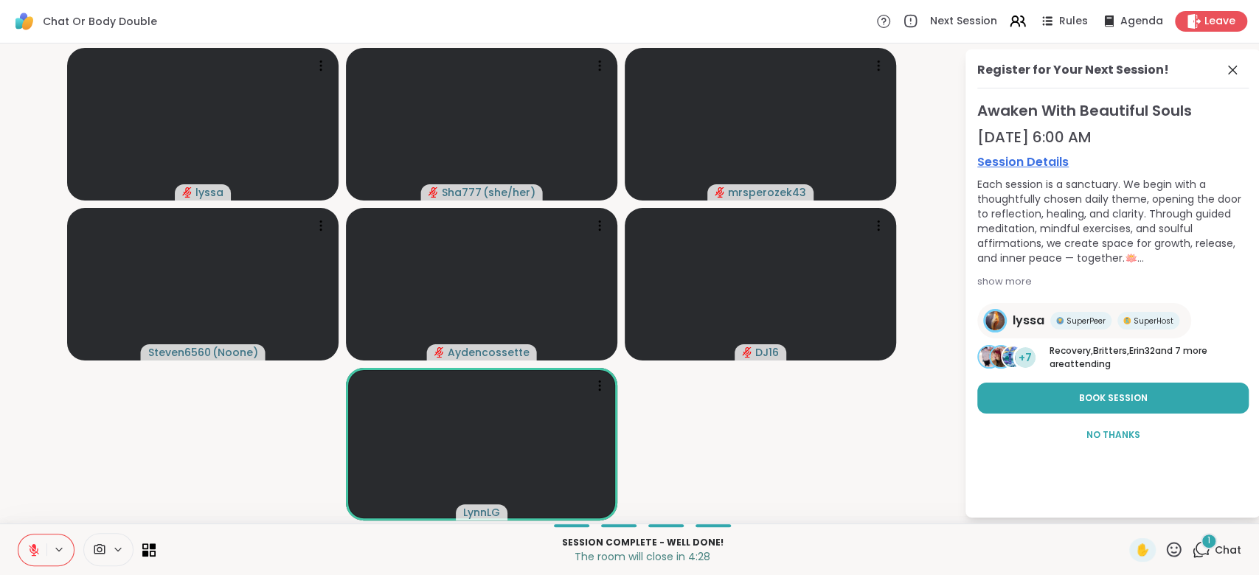
click at [1164, 546] on icon at bounding box center [1173, 550] width 18 height 18
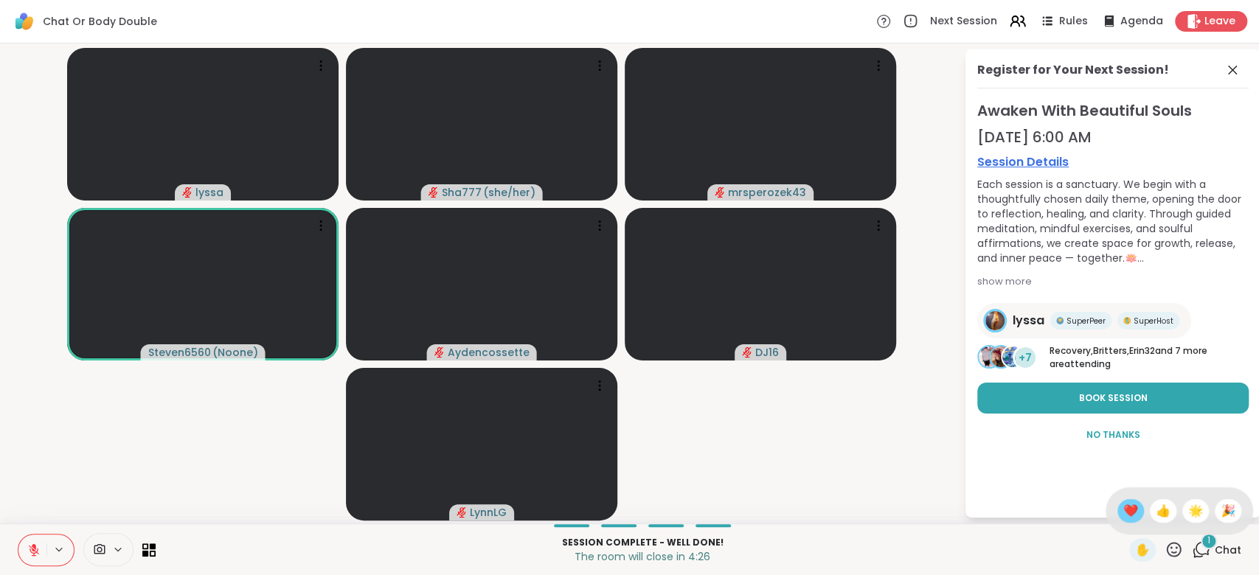
click at [1123, 510] on span "❤️" at bounding box center [1130, 511] width 15 height 18
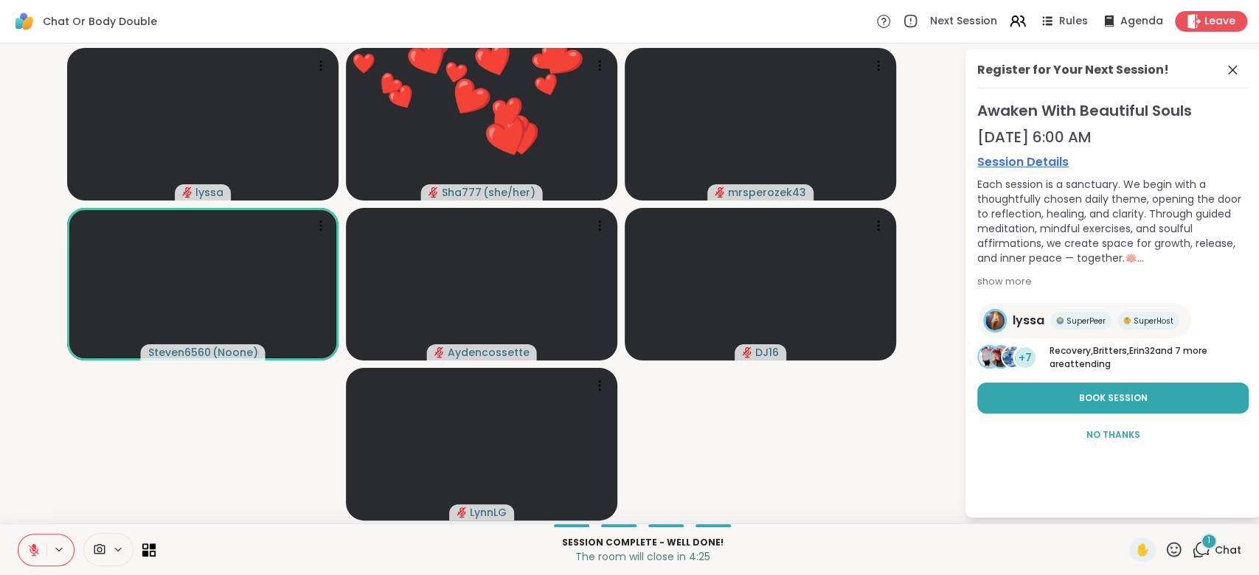
click at [1201, 542] on div "1" at bounding box center [1209, 541] width 16 height 16
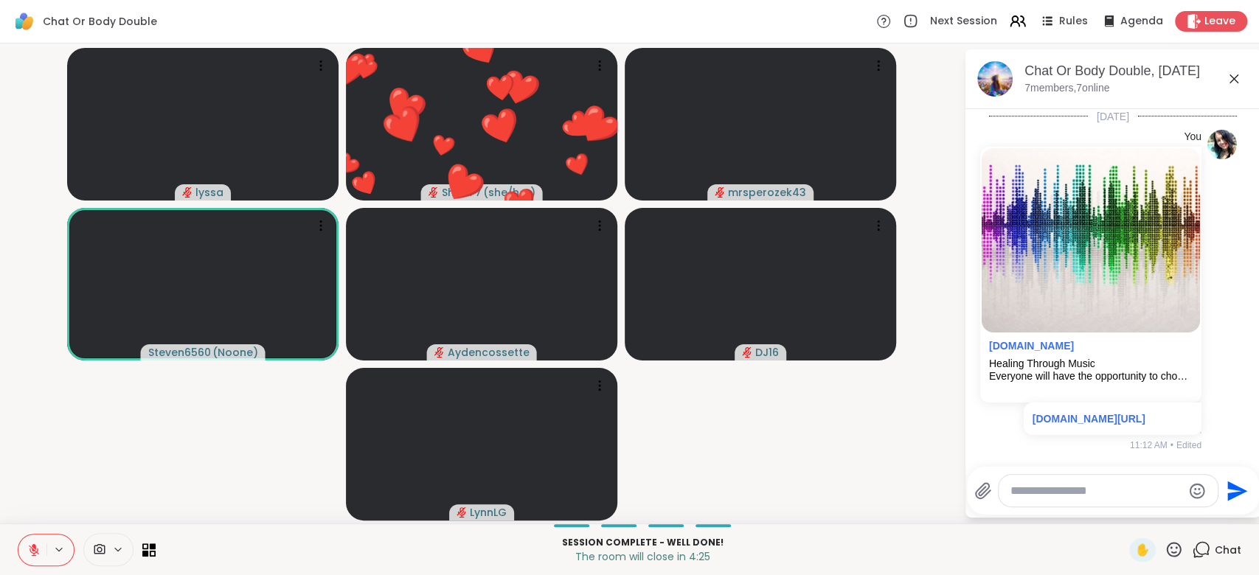
scroll to position [286, 0]
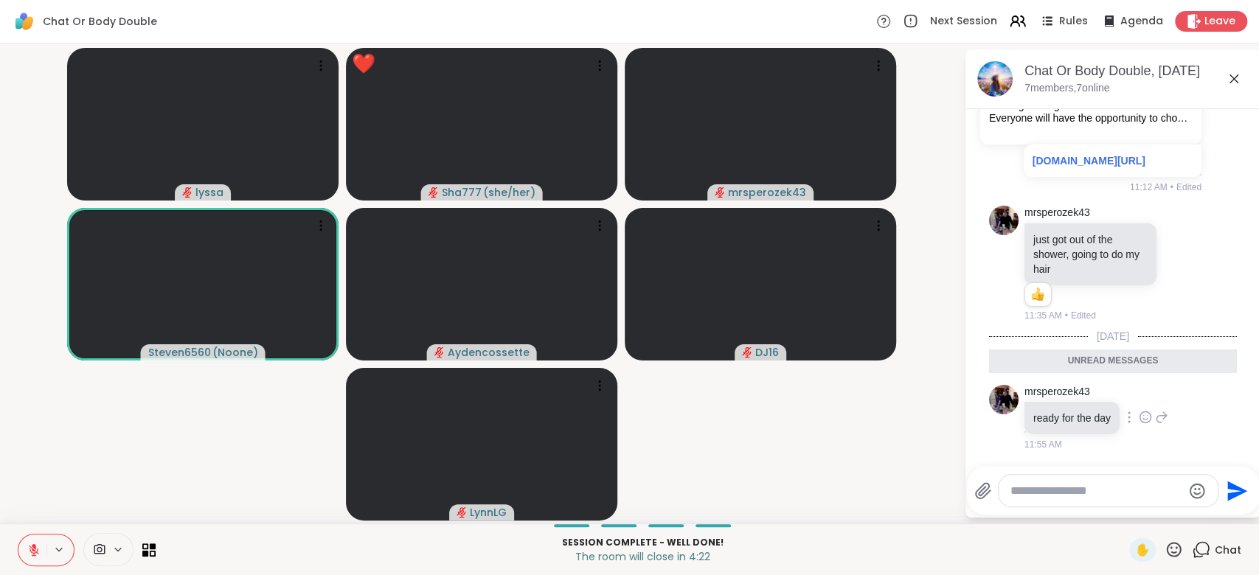
click at [1144, 417] on icon at bounding box center [1145, 417] width 13 height 15
click at [1112, 397] on div "Select Reaction: Thumbs up" at bounding box center [1112, 393] width 13 height 13
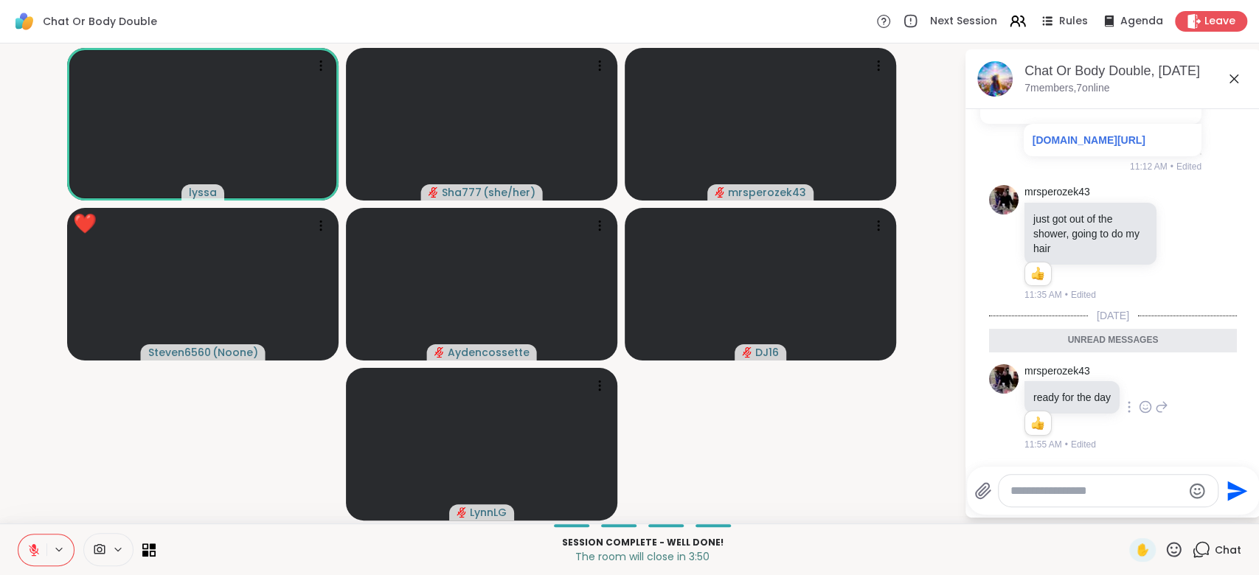
click at [1164, 549] on icon at bounding box center [1173, 550] width 18 height 18
click at [1123, 509] on span "❤️" at bounding box center [1130, 511] width 15 height 18
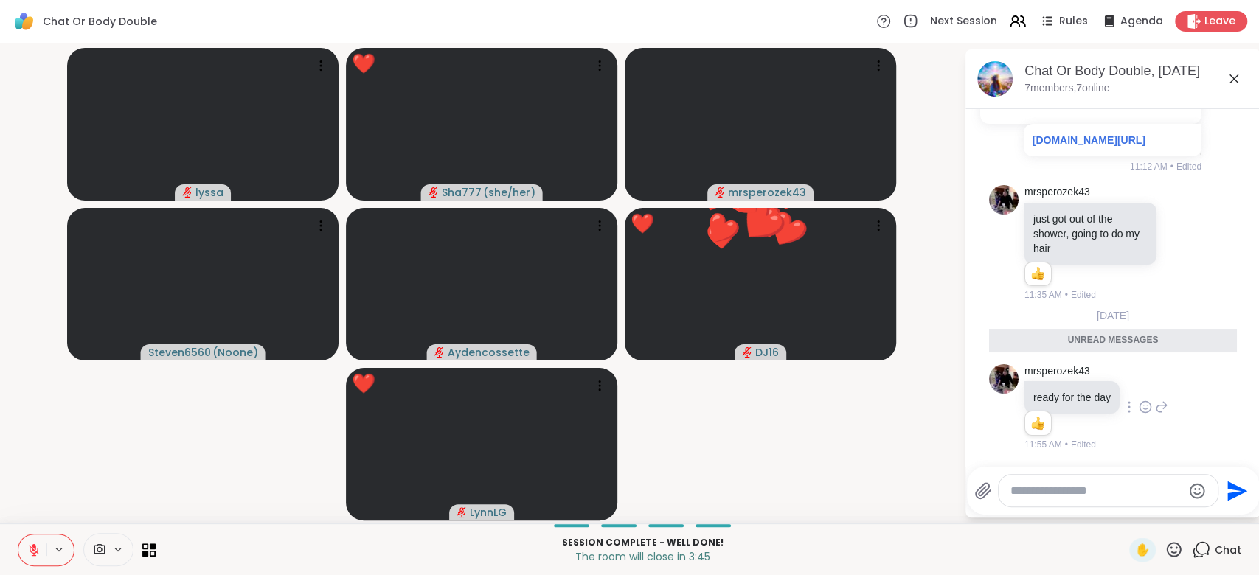
click at [31, 540] on button at bounding box center [32, 550] width 28 height 31
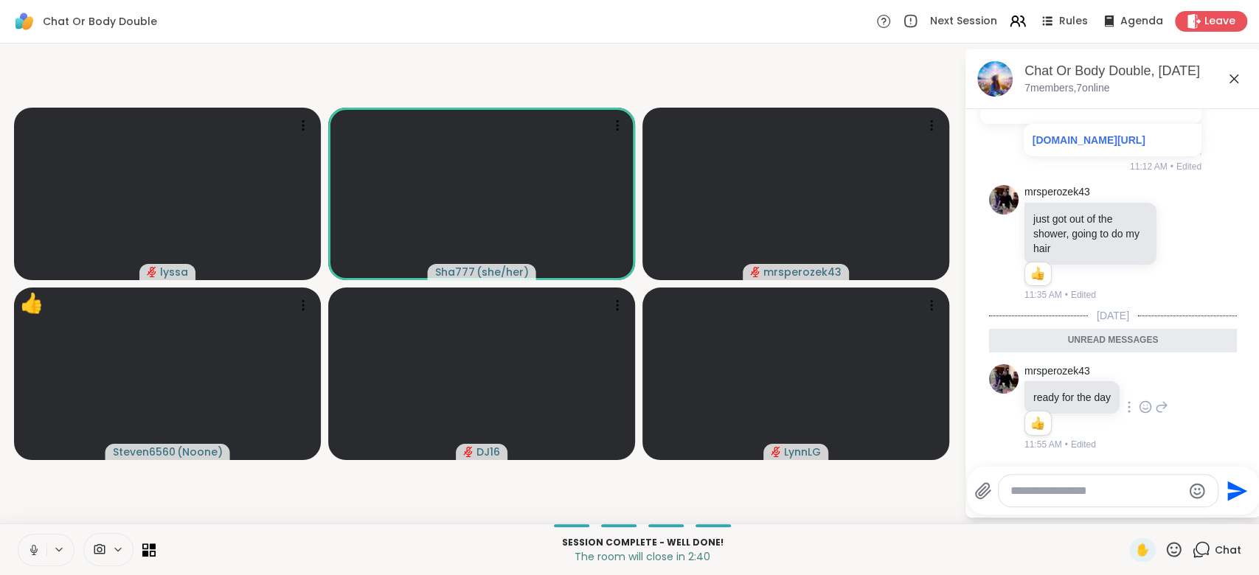
click at [29, 539] on button at bounding box center [32, 550] width 28 height 31
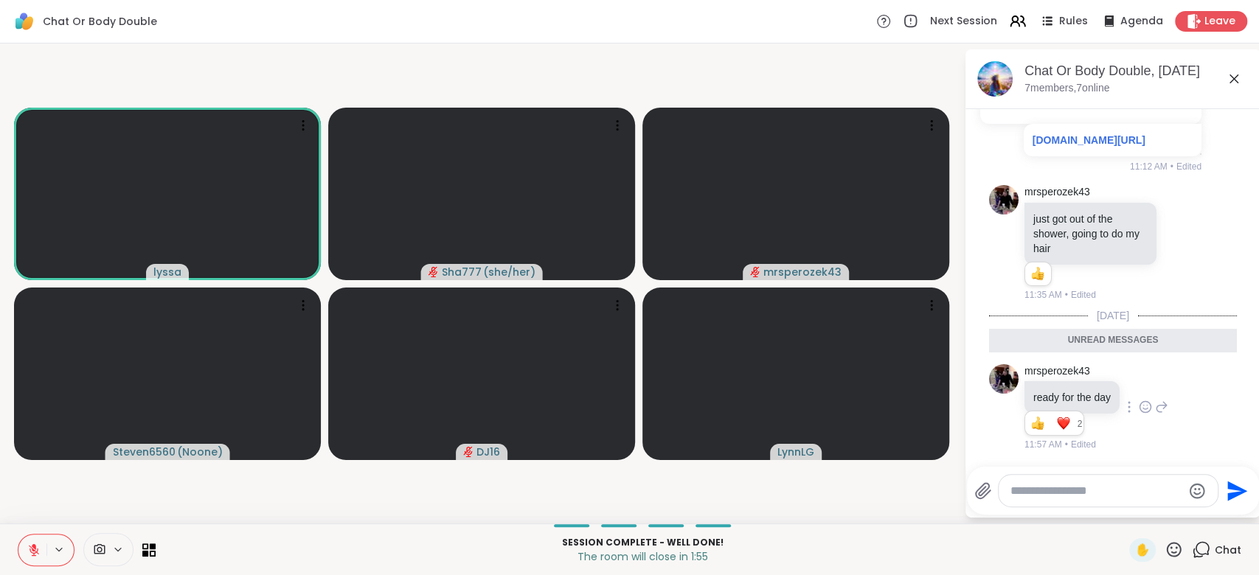
click at [1164, 543] on icon at bounding box center [1173, 550] width 18 height 18
click at [1123, 517] on span "❤️" at bounding box center [1130, 511] width 15 height 18
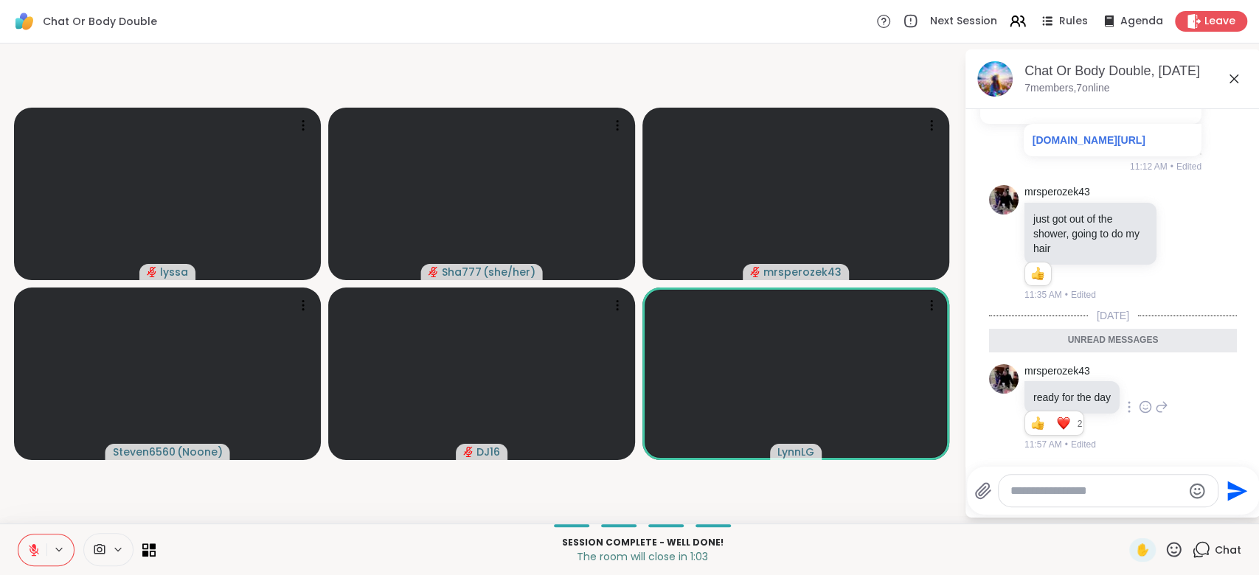
click at [1164, 545] on icon at bounding box center [1173, 550] width 18 height 18
click at [1156, 510] on span "👍" at bounding box center [1163, 511] width 15 height 18
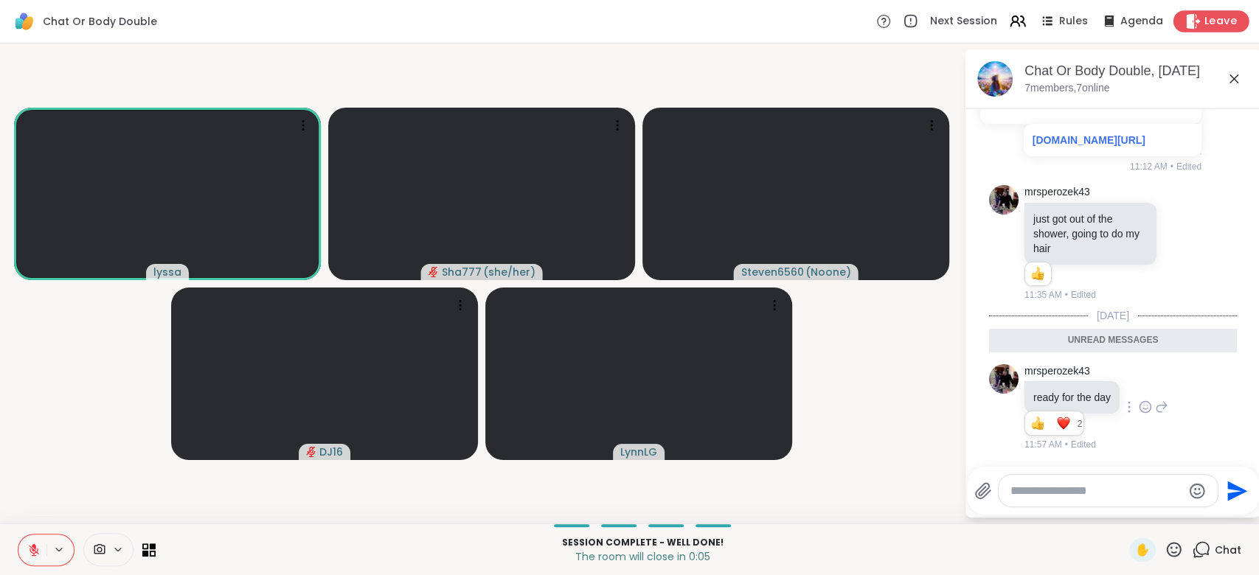
click at [1204, 21] on span "Leave" at bounding box center [1220, 21] width 32 height 15
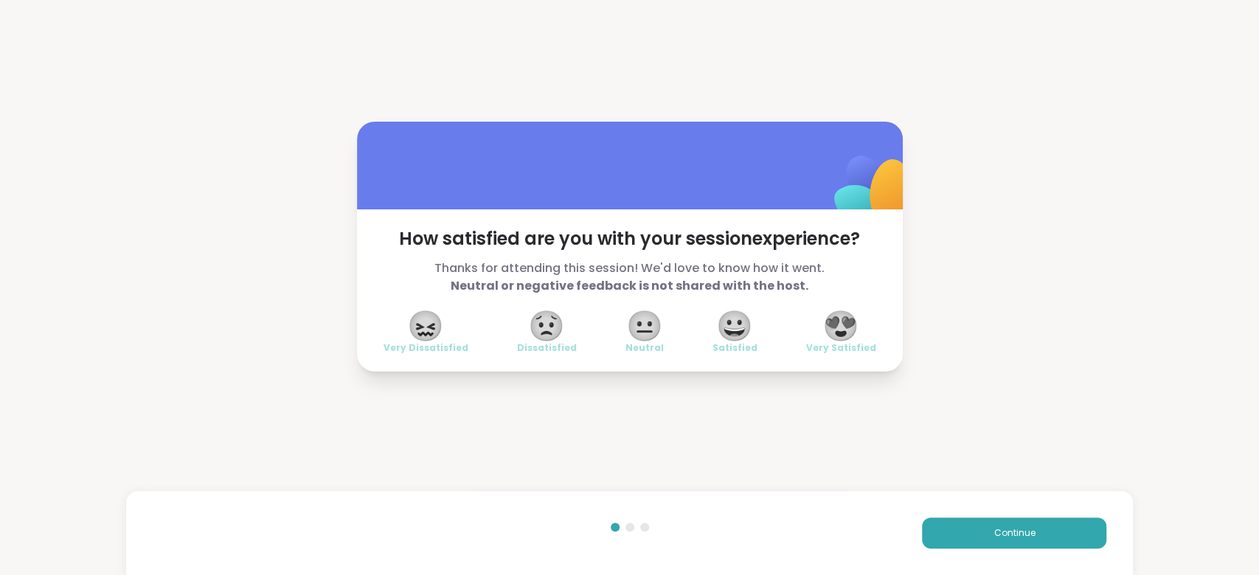
click at [835, 322] on span "😍" at bounding box center [840, 326] width 37 height 27
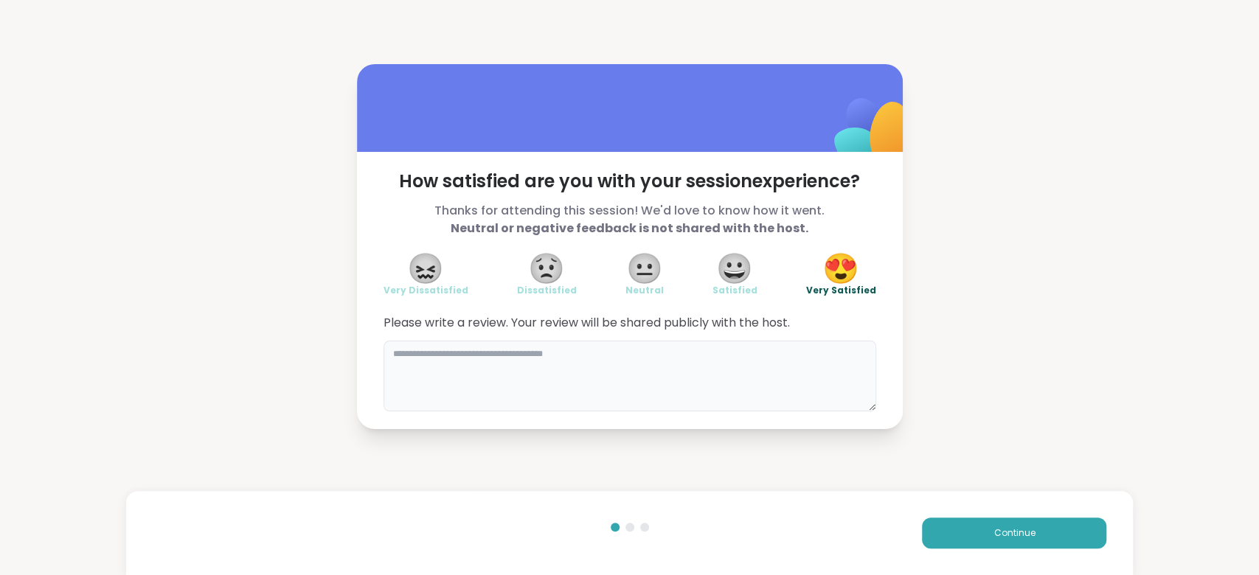
click at [583, 367] on textarea at bounding box center [629, 376] width 493 height 71
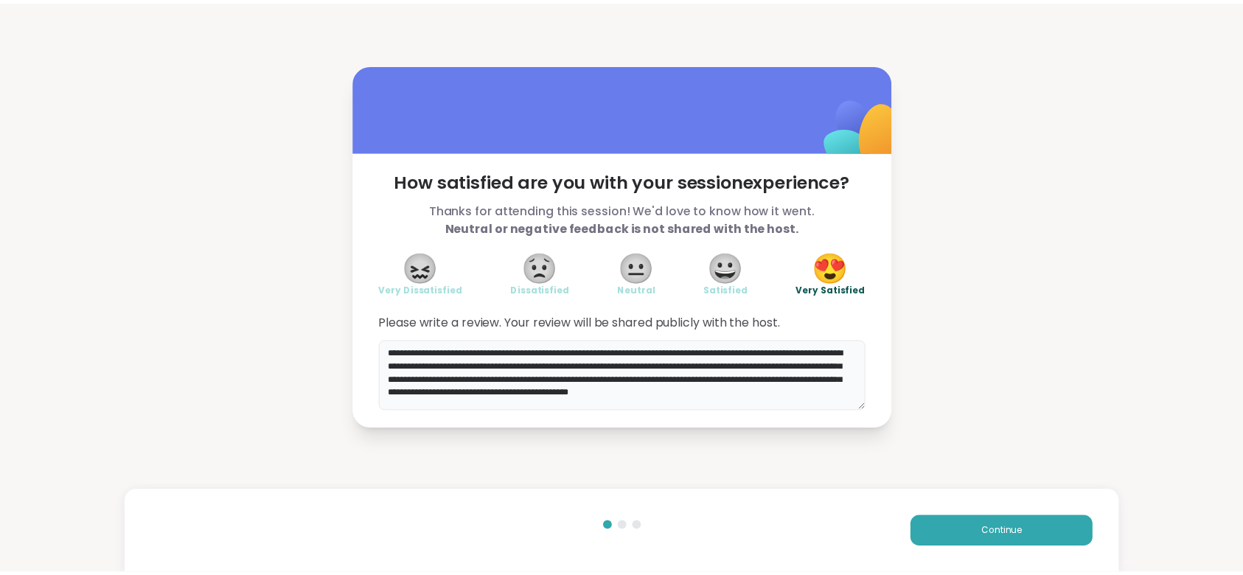
scroll to position [2, 0]
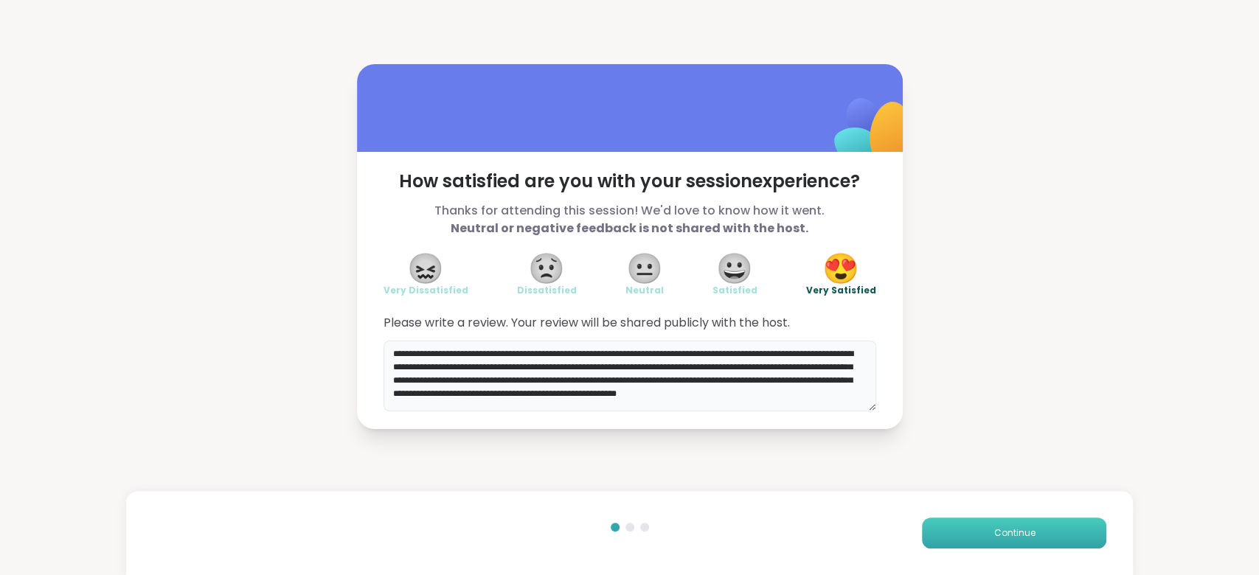
type textarea "**********"
click at [995, 528] on span "Continue" at bounding box center [1013, 533] width 41 height 13
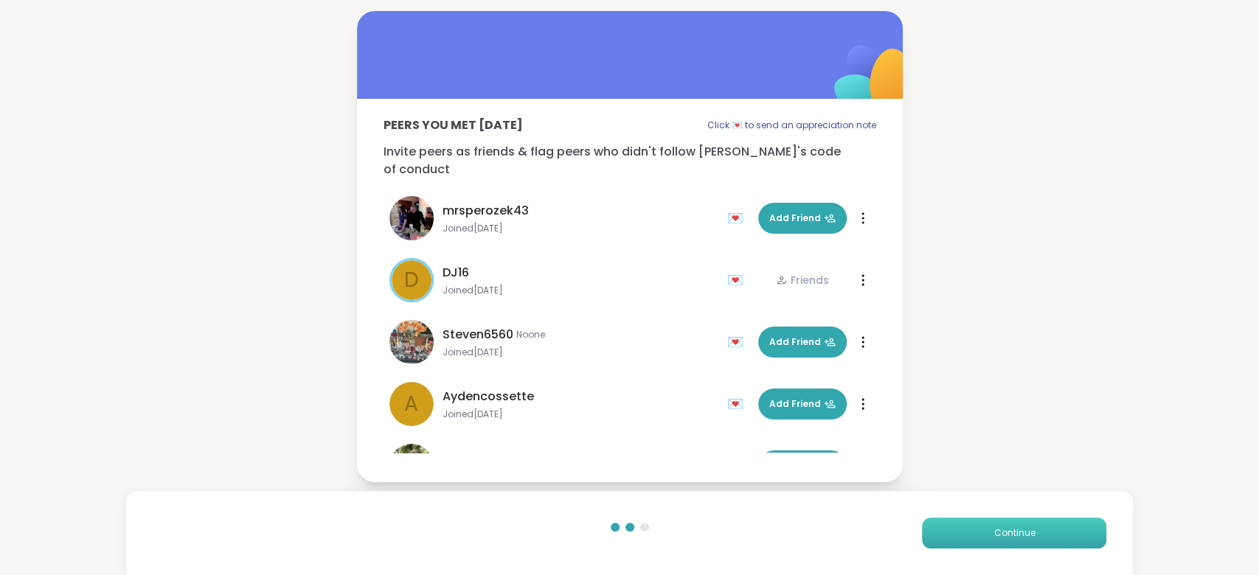
click at [995, 528] on span "Continue" at bounding box center [1013, 533] width 41 height 13
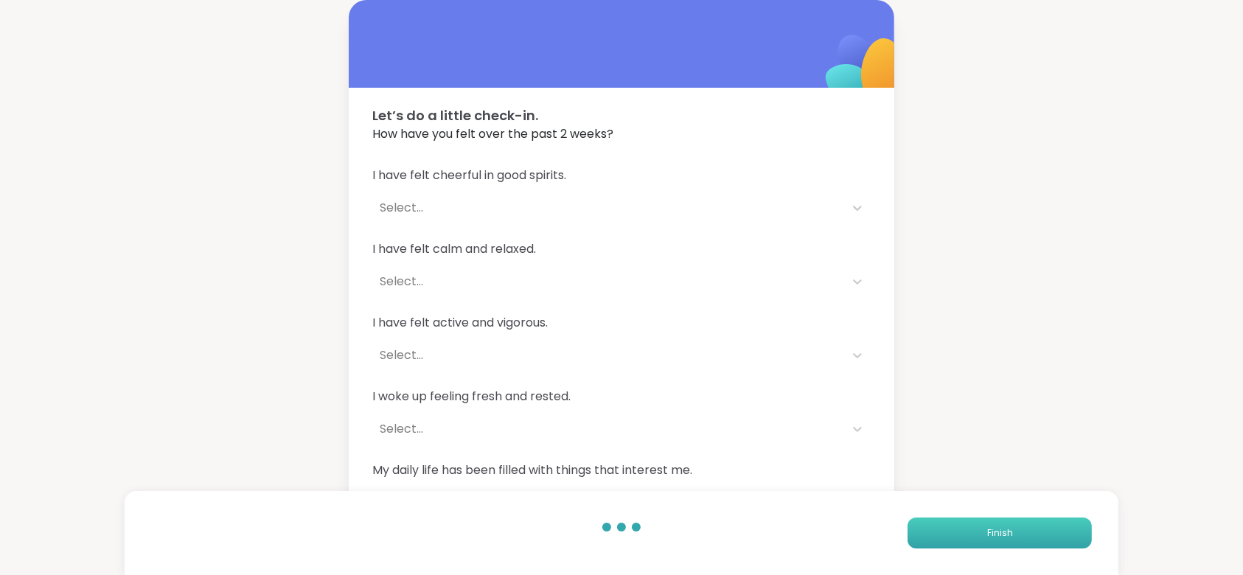
click at [995, 528] on span "Finish" at bounding box center [1000, 533] width 26 height 13
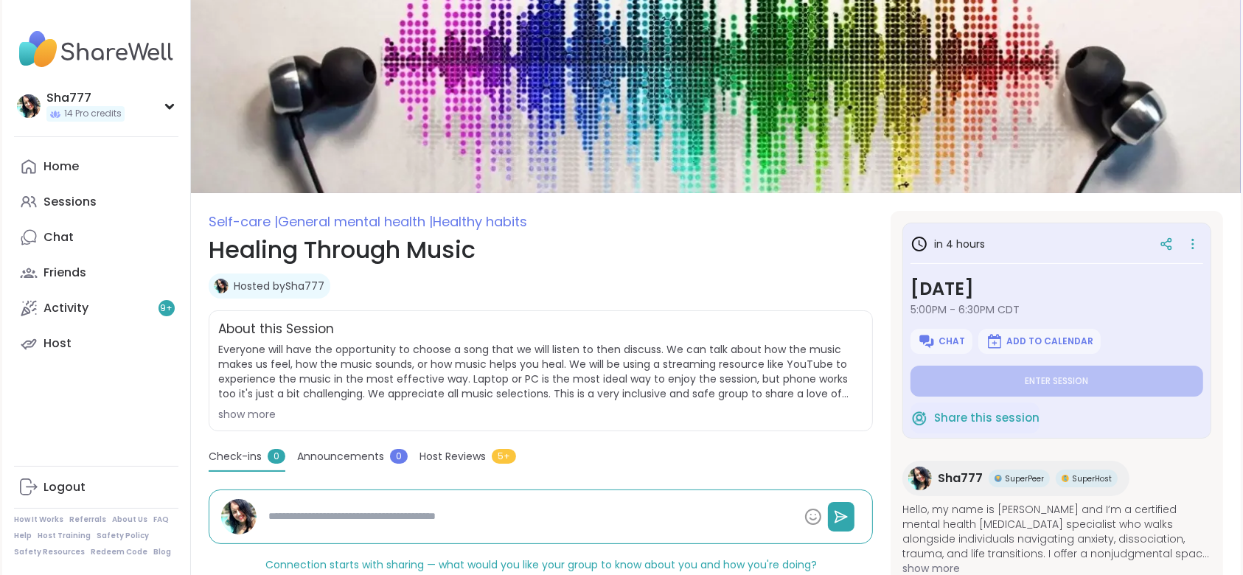
type textarea "*"
